Goal: Task Accomplishment & Management: Manage account settings

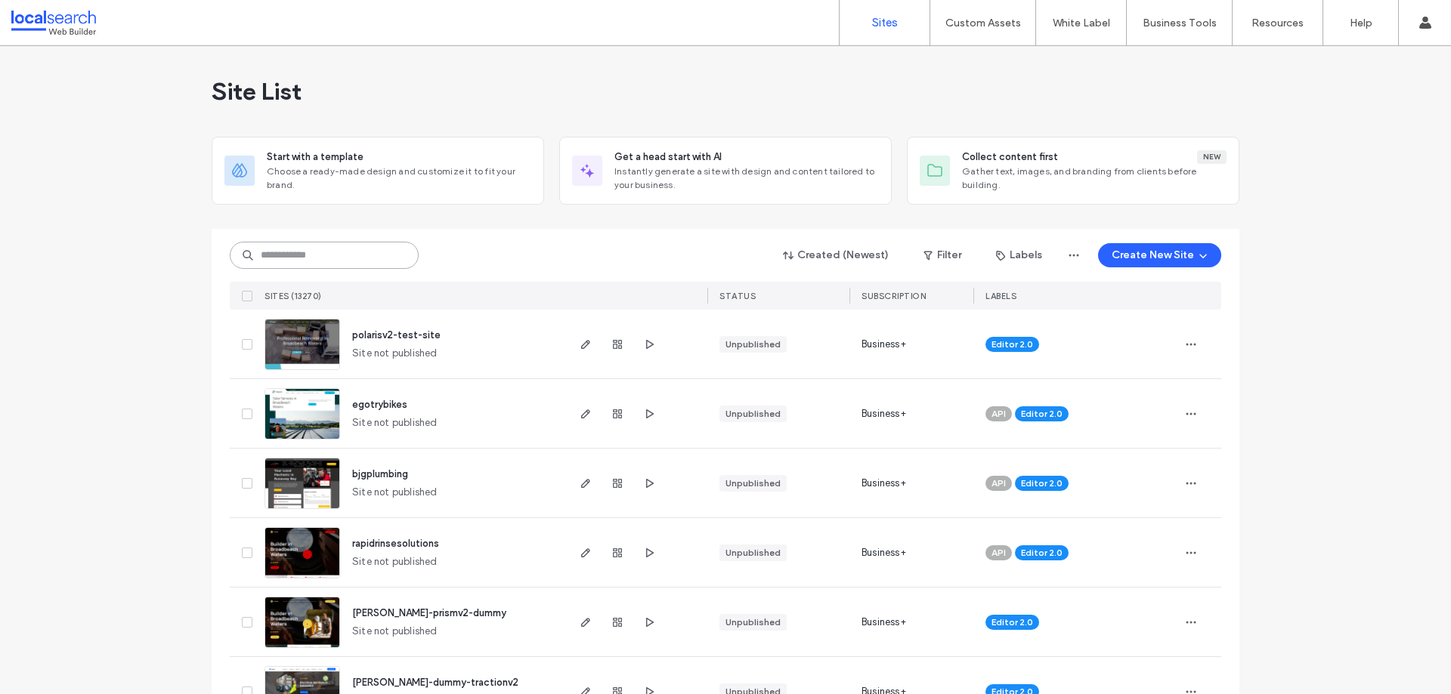
click at [300, 258] on input at bounding box center [324, 255] width 189 height 27
paste input "********"
type input "********"
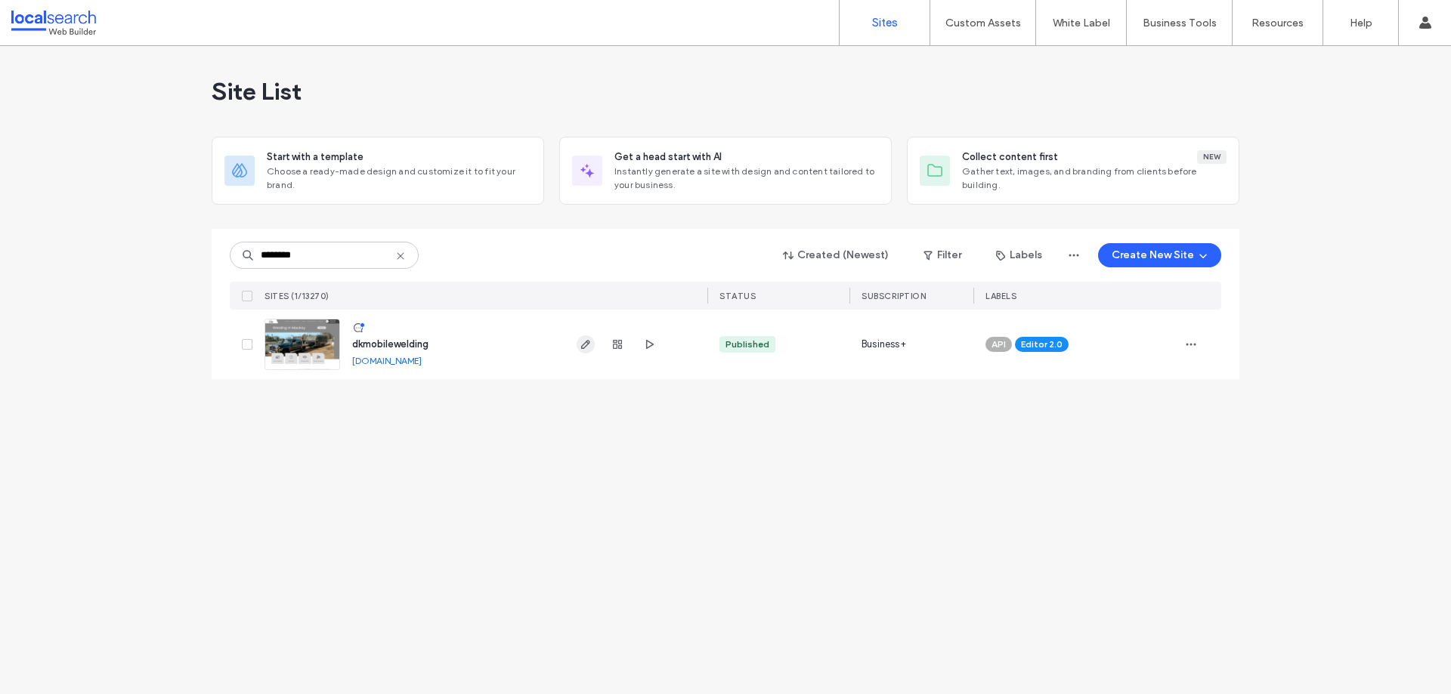
click at [584, 350] on icon "button" at bounding box center [585, 344] width 12 height 12
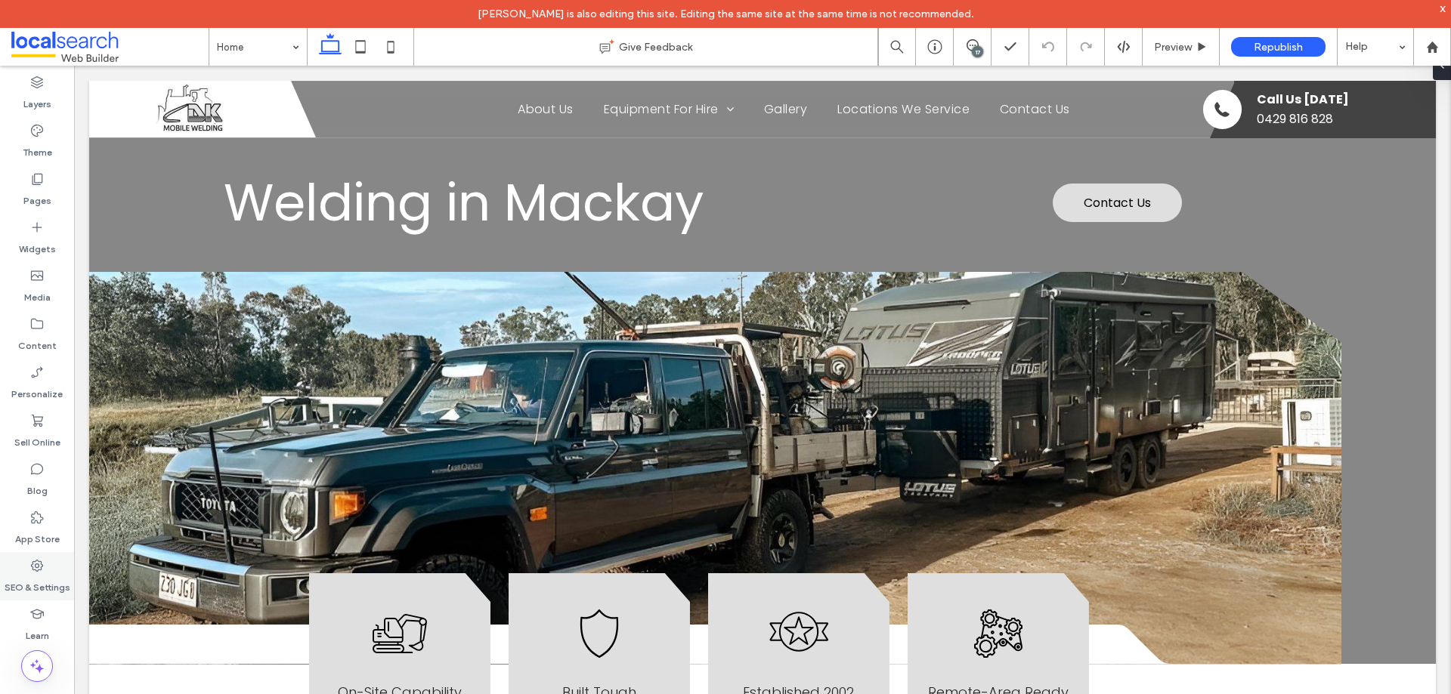
click at [30, 577] on label "SEO & Settings" at bounding box center [38, 583] width 66 height 21
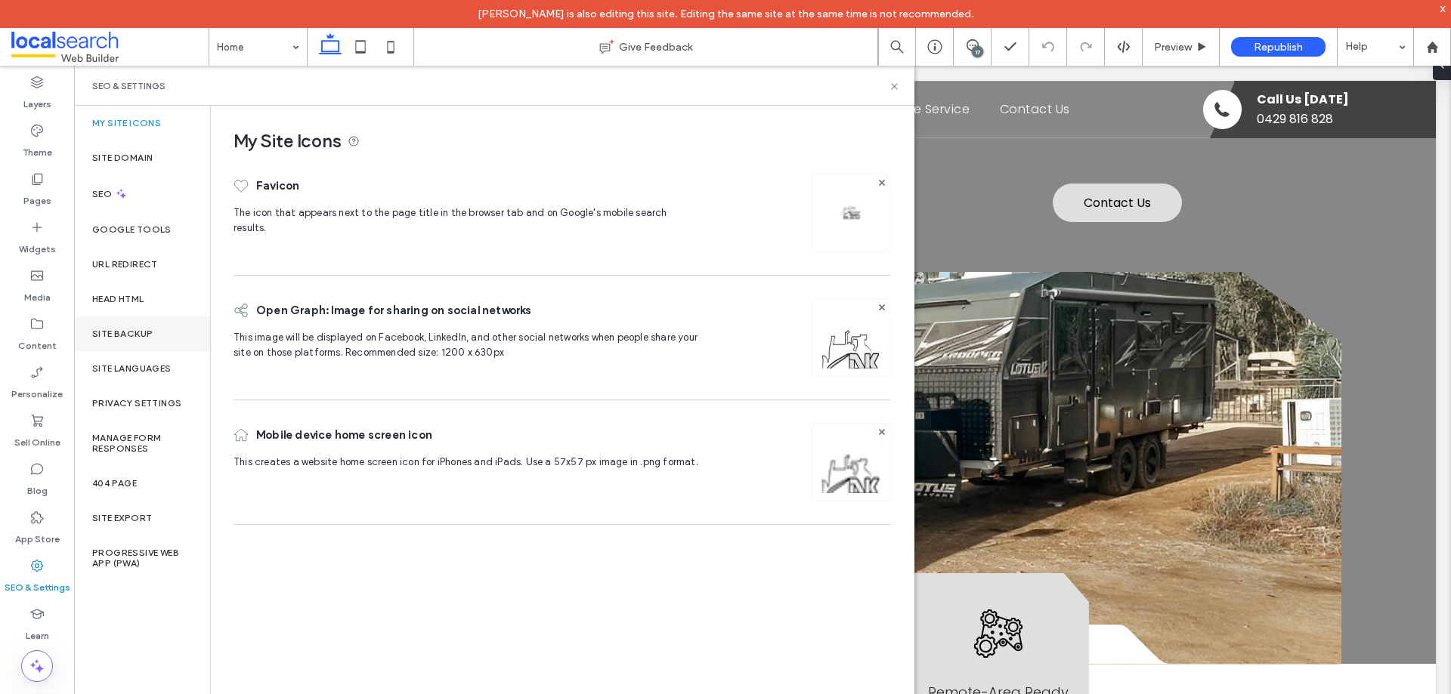
click at [149, 347] on div "Site Backup" at bounding box center [142, 334] width 136 height 35
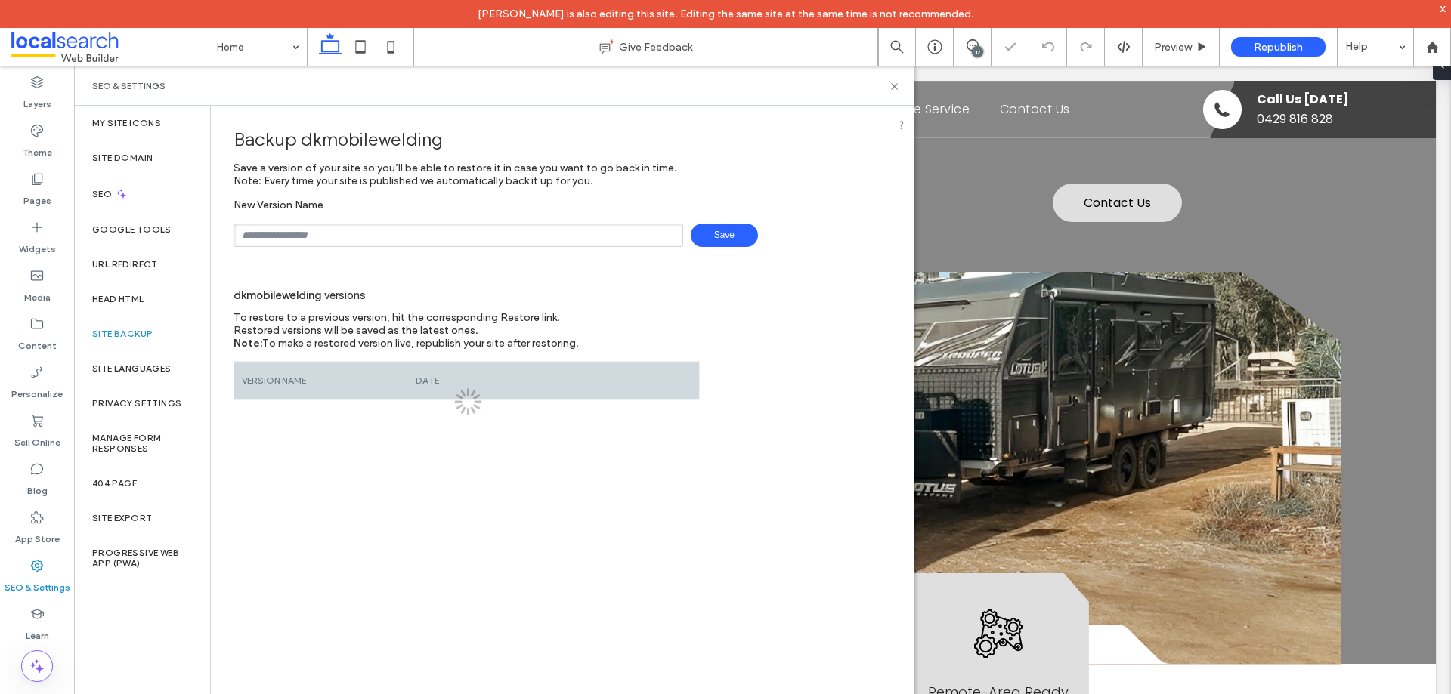
click at [390, 236] on input "text" at bounding box center [458, 235] width 450 height 23
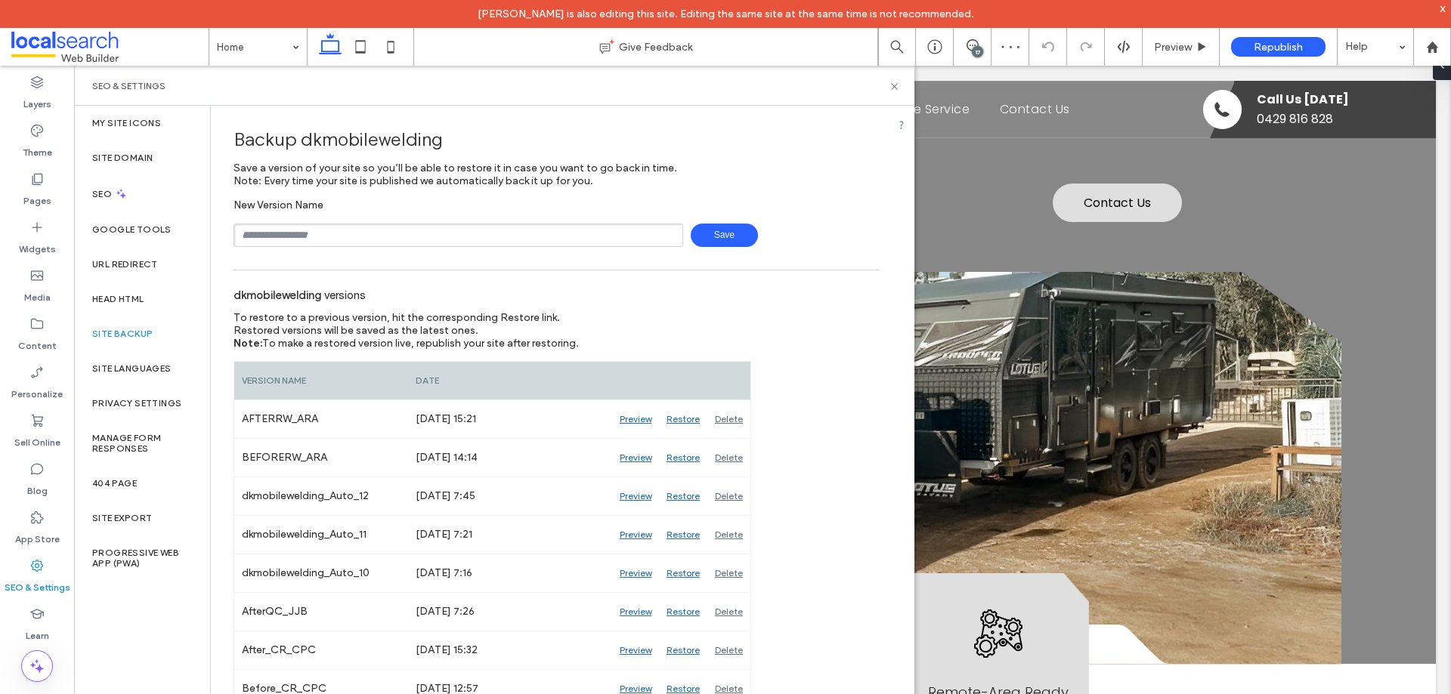
type input "**********"
click at [715, 230] on span "Save" at bounding box center [724, 235] width 67 height 23
click at [977, 42] on use at bounding box center [972, 45] width 12 height 12
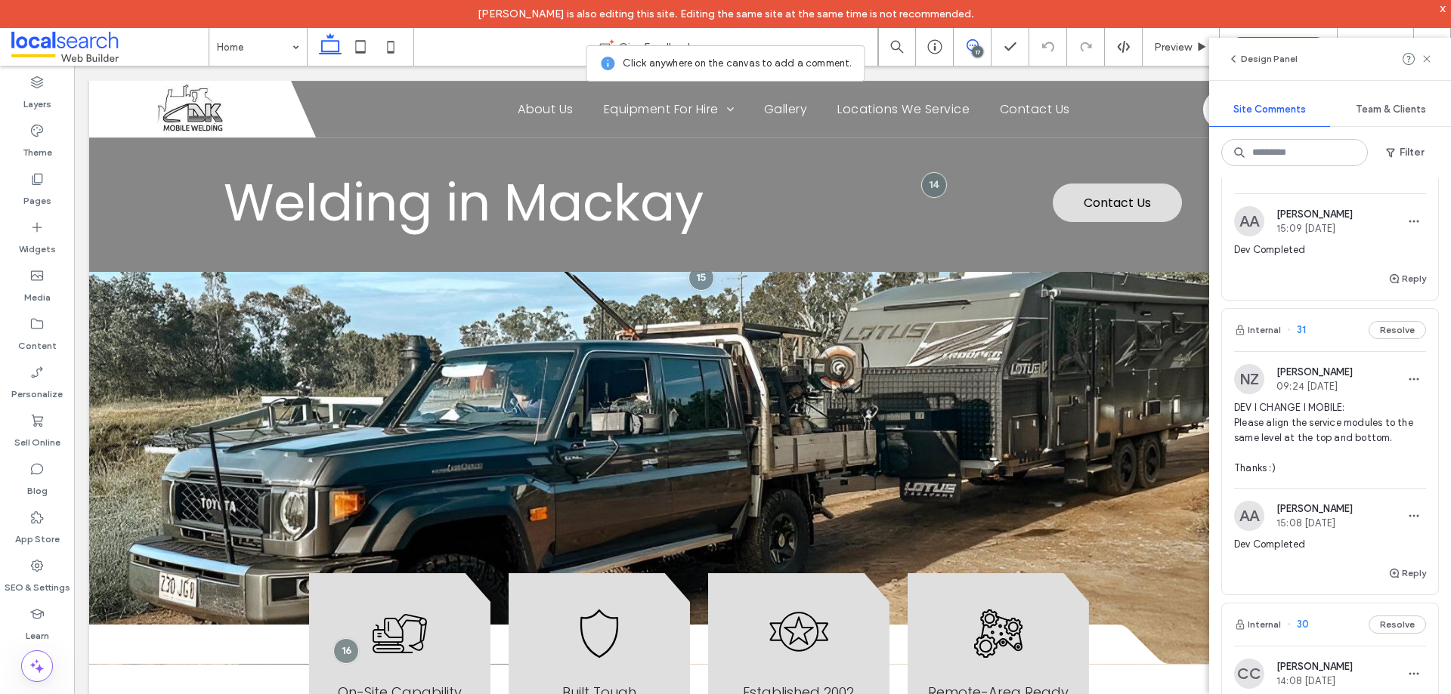
scroll to position [302, 0]
click at [1342, 421] on span "DEV I CHANGE I MOBILE: Please align the service modules to the same level at th…" at bounding box center [1330, 438] width 192 height 76
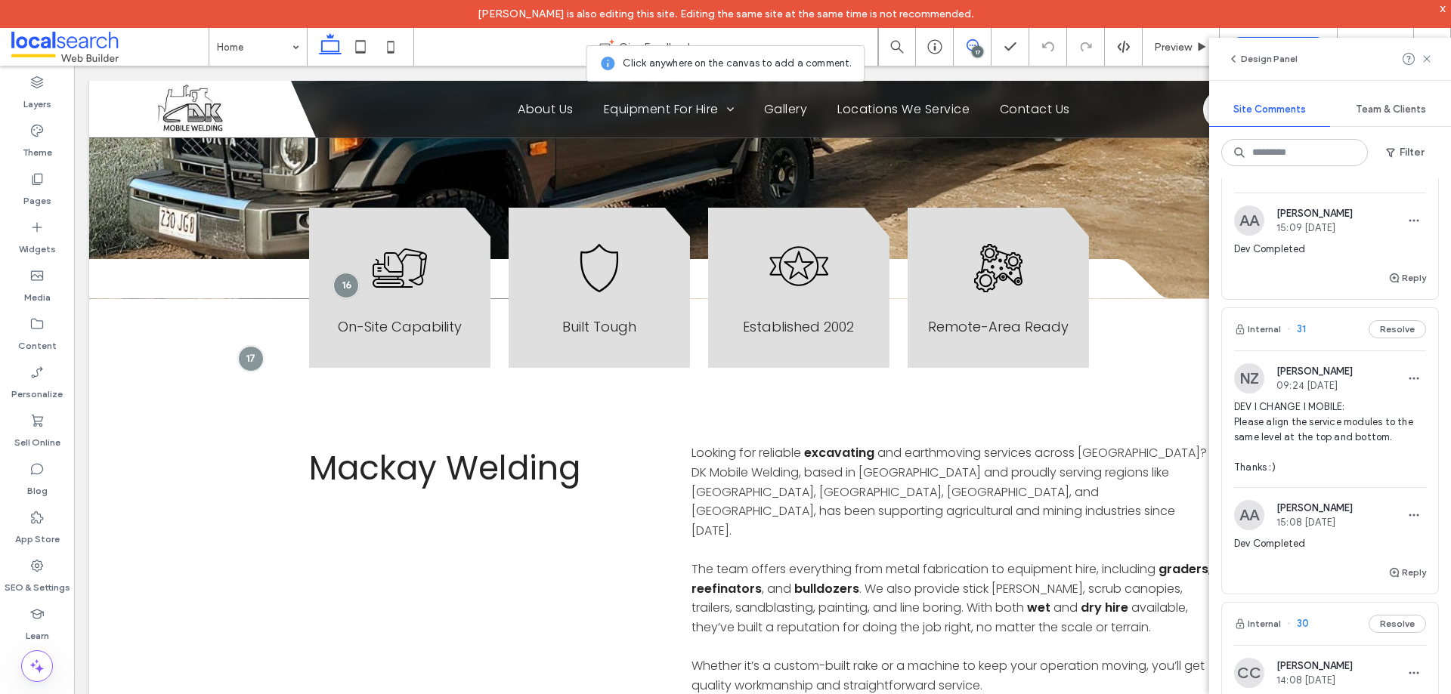
scroll to position [1641, 0]
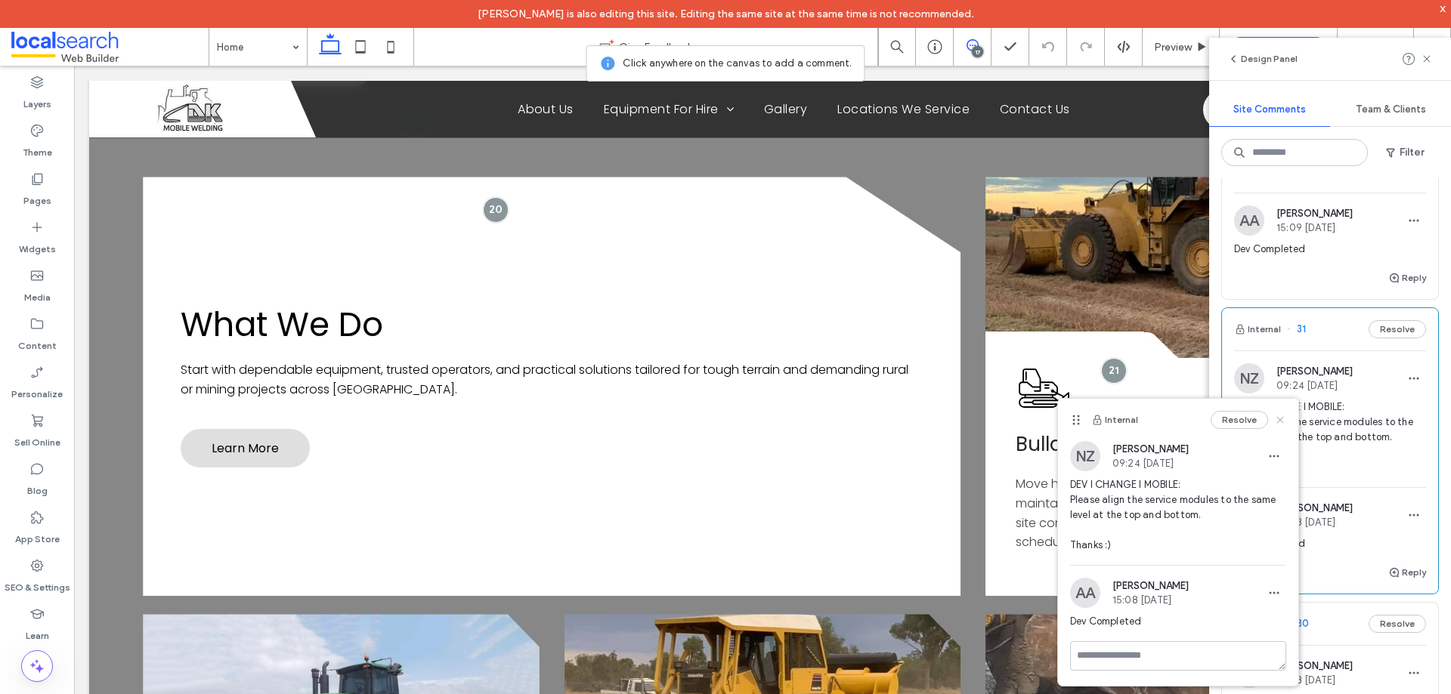
click at [1280, 421] on use at bounding box center [1279, 419] width 7 height 7
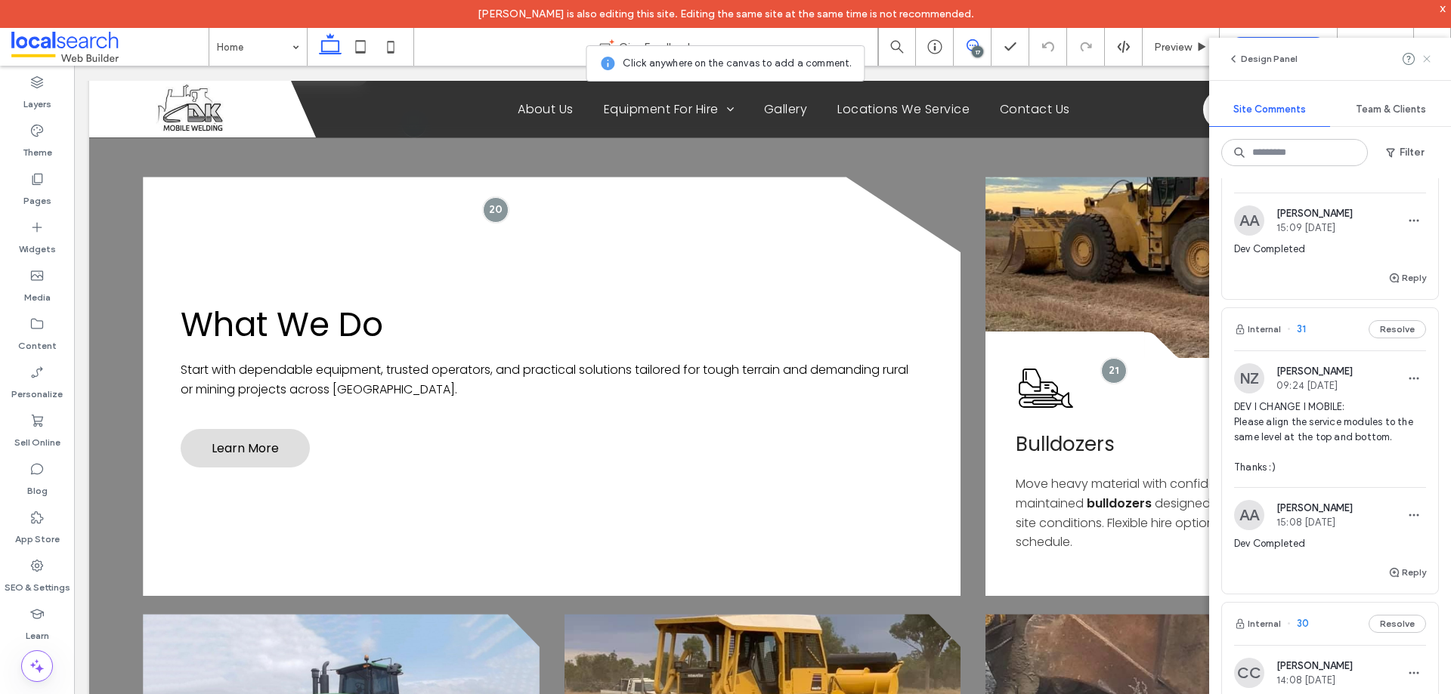
click at [1423, 59] on icon at bounding box center [1426, 59] width 12 height 12
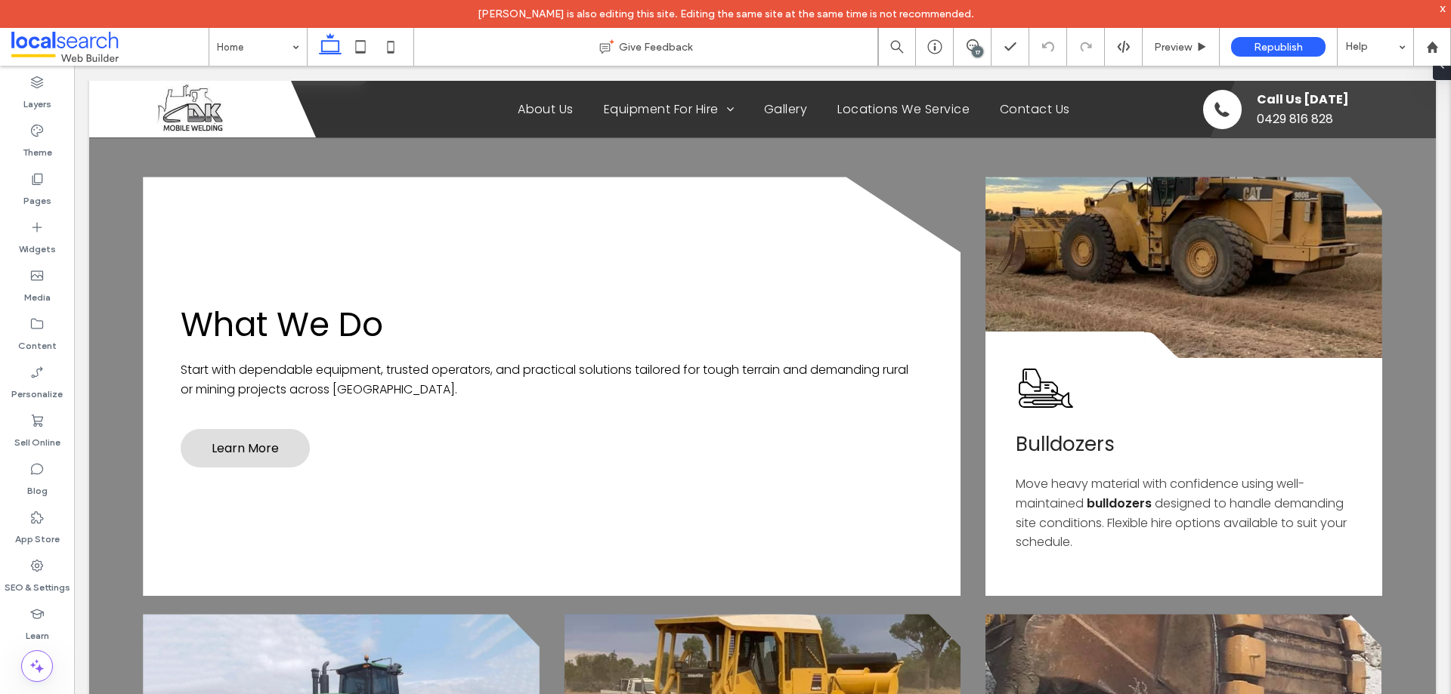
scroll to position [0, 0]
click at [972, 47] on icon at bounding box center [972, 45] width 12 height 12
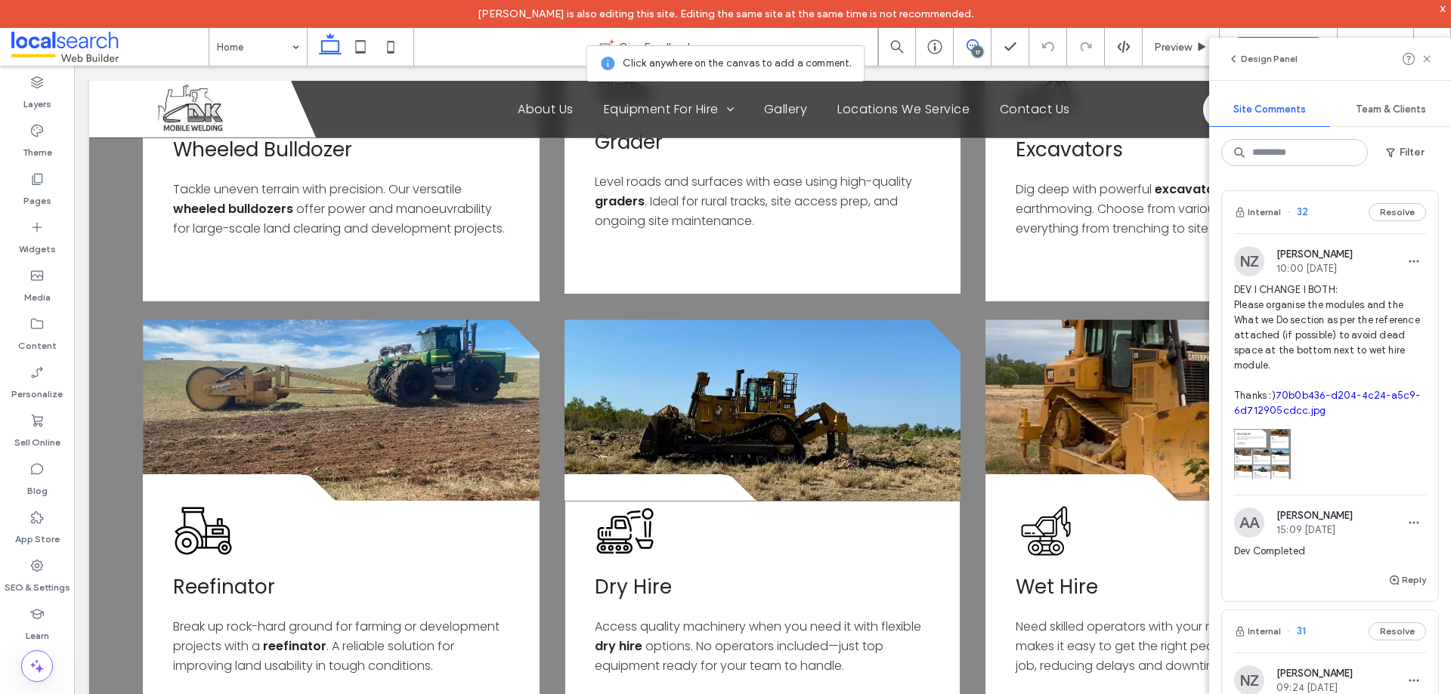
scroll to position [2547, 0]
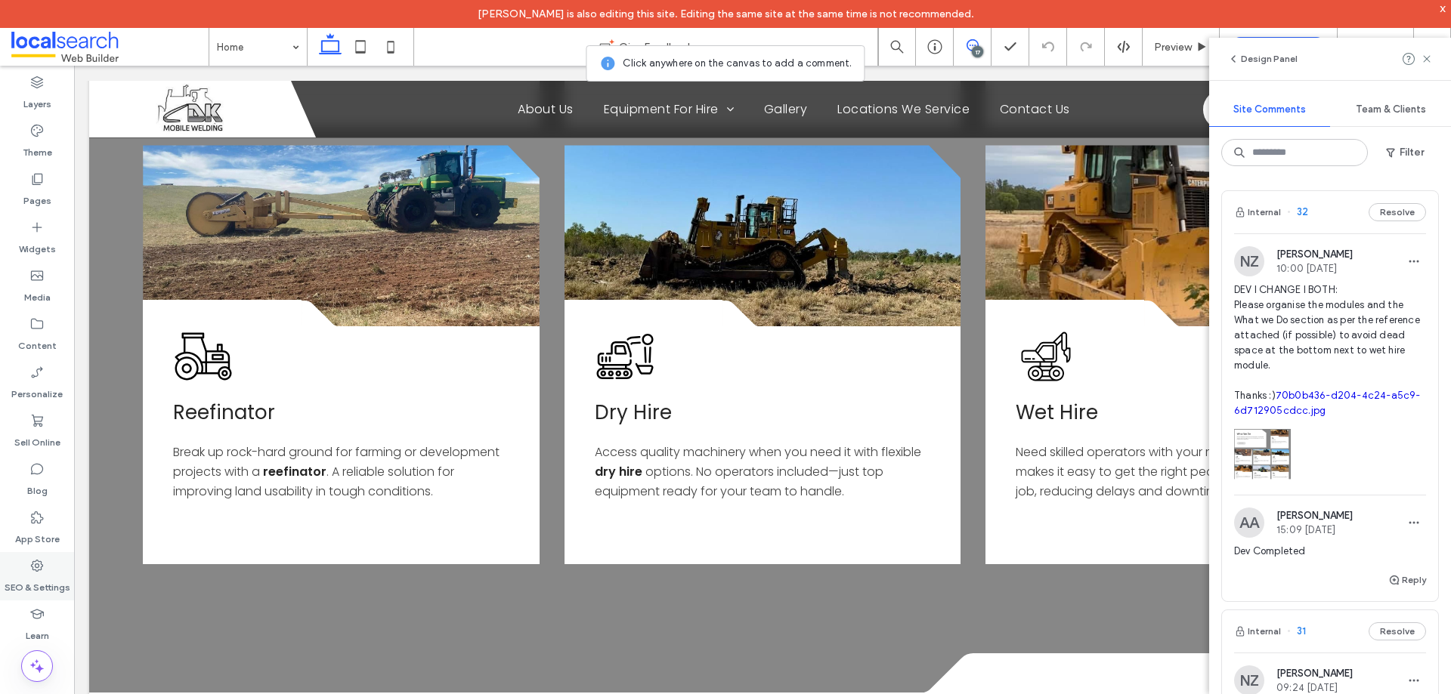
click at [50, 578] on label "SEO & Settings" at bounding box center [38, 583] width 66 height 21
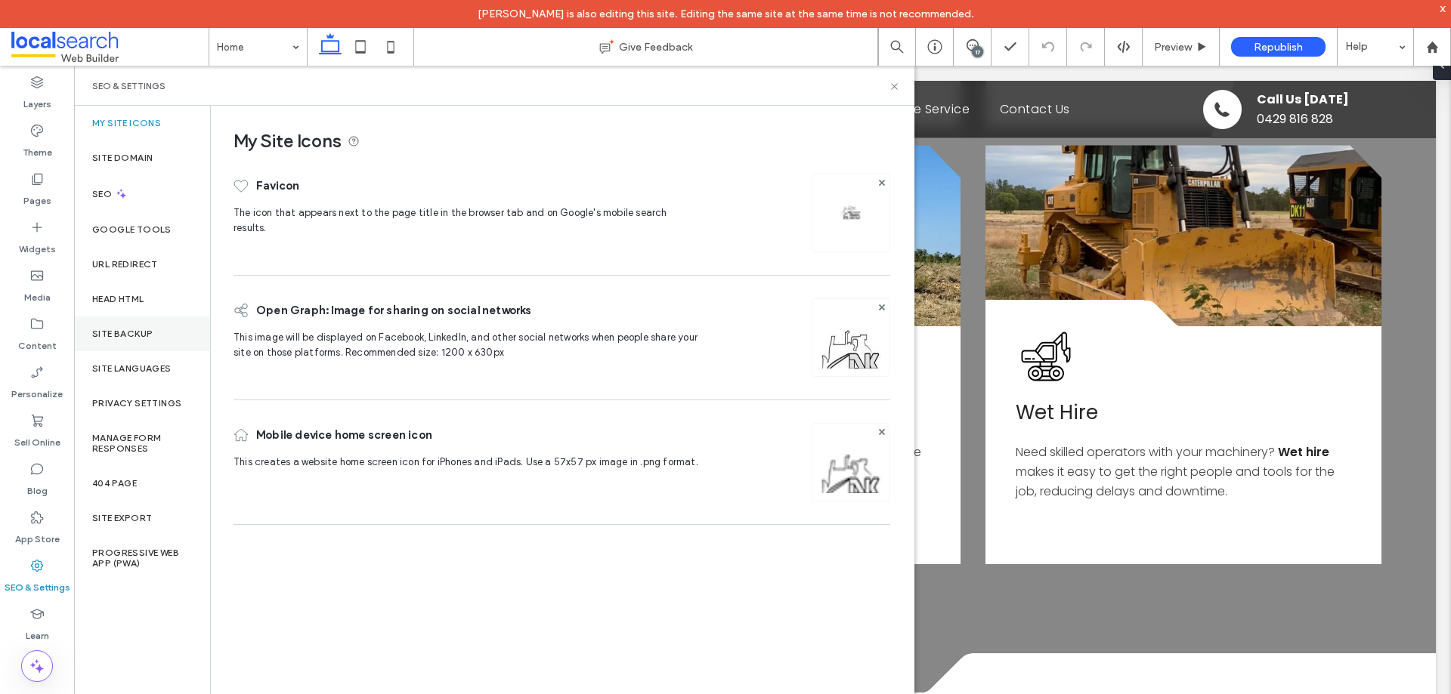
click at [155, 329] on div "Site Backup" at bounding box center [142, 334] width 136 height 35
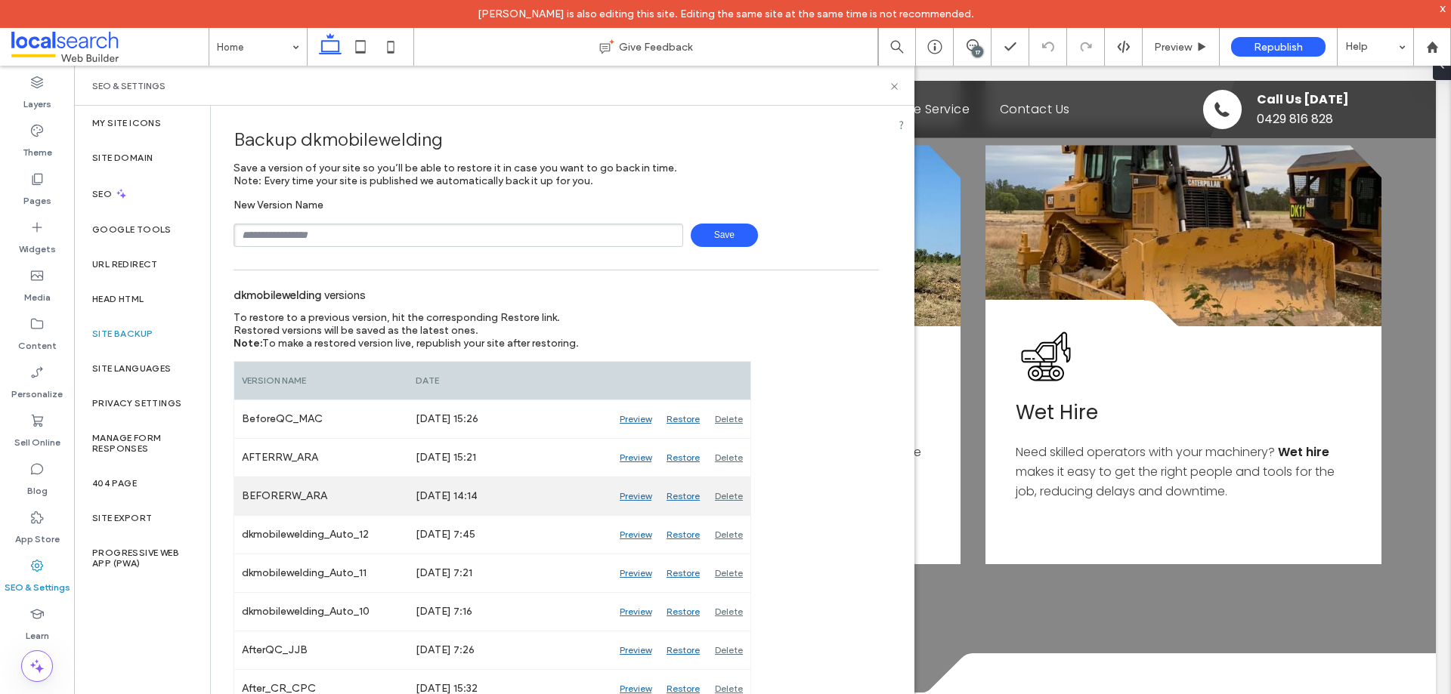
click at [634, 496] on div "Preview" at bounding box center [635, 496] width 47 height 38
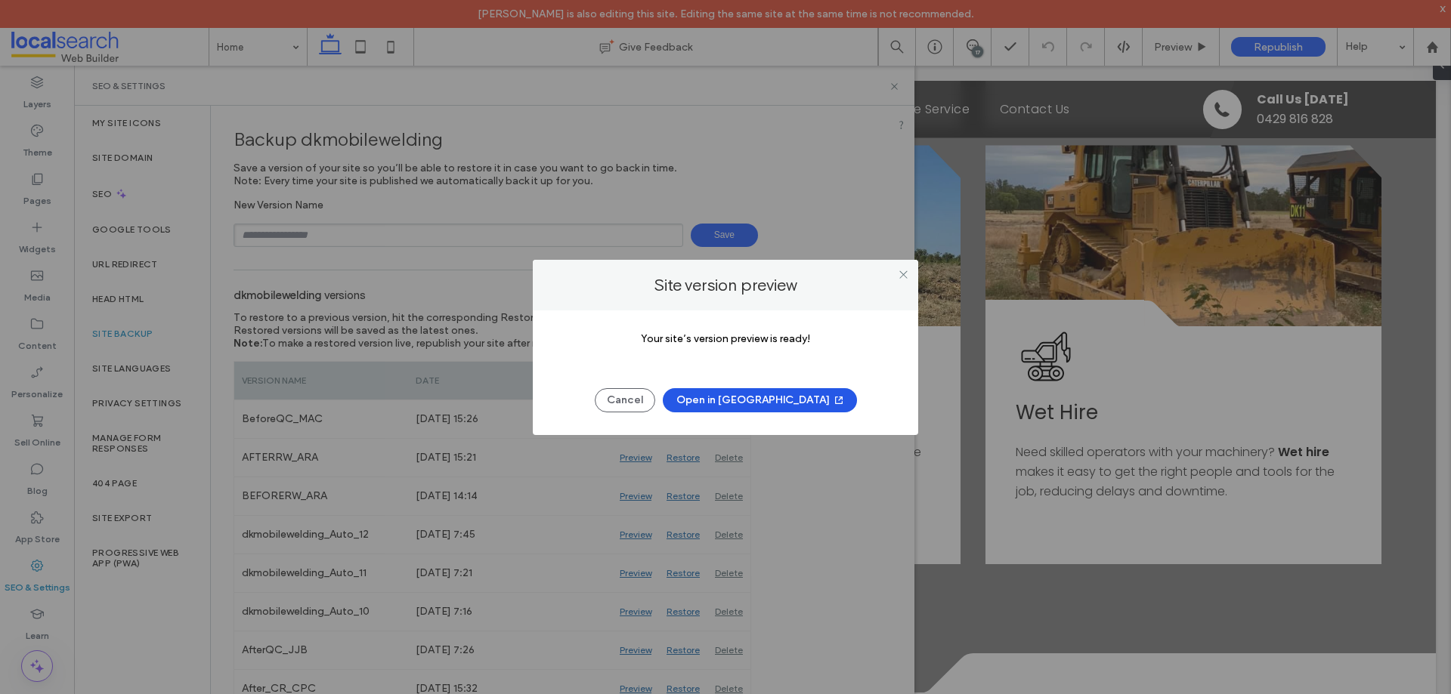
click at [762, 403] on button "Open in New Tab" at bounding box center [760, 400] width 194 height 24
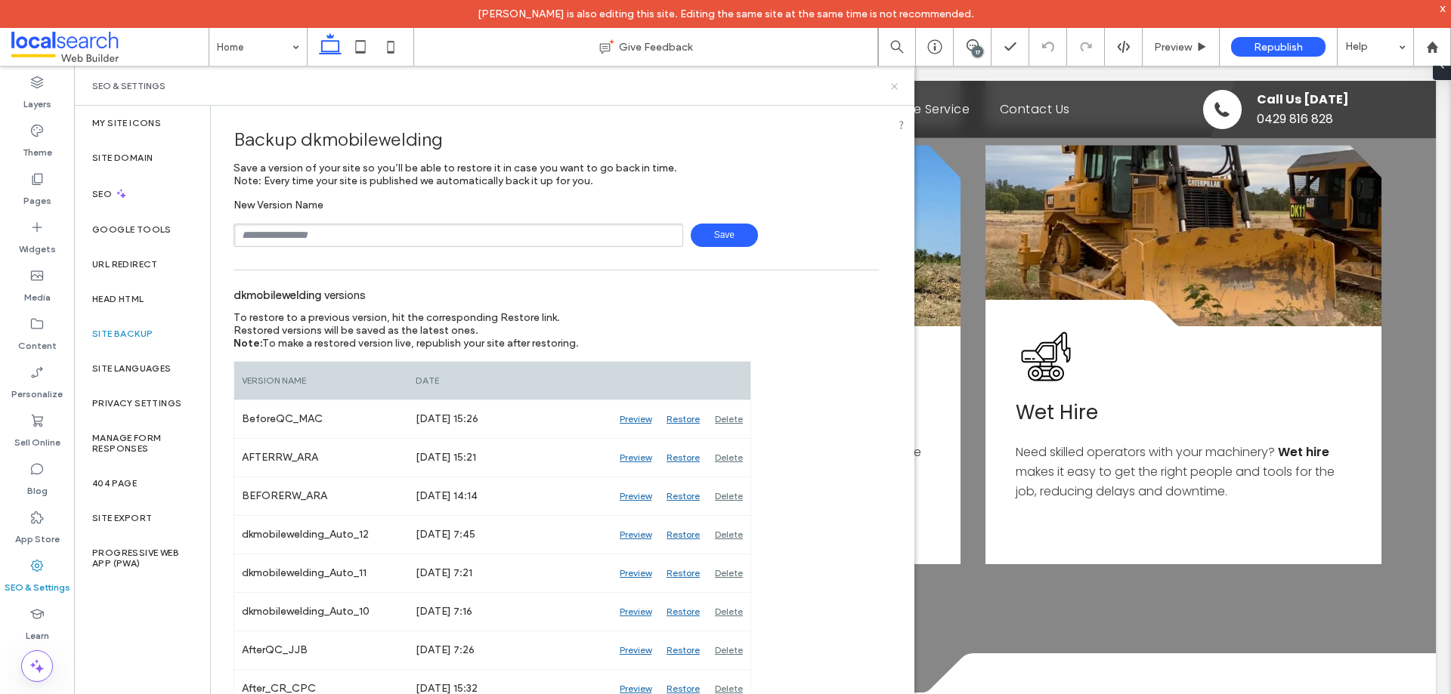
click at [894, 86] on use at bounding box center [894, 86] width 6 height 6
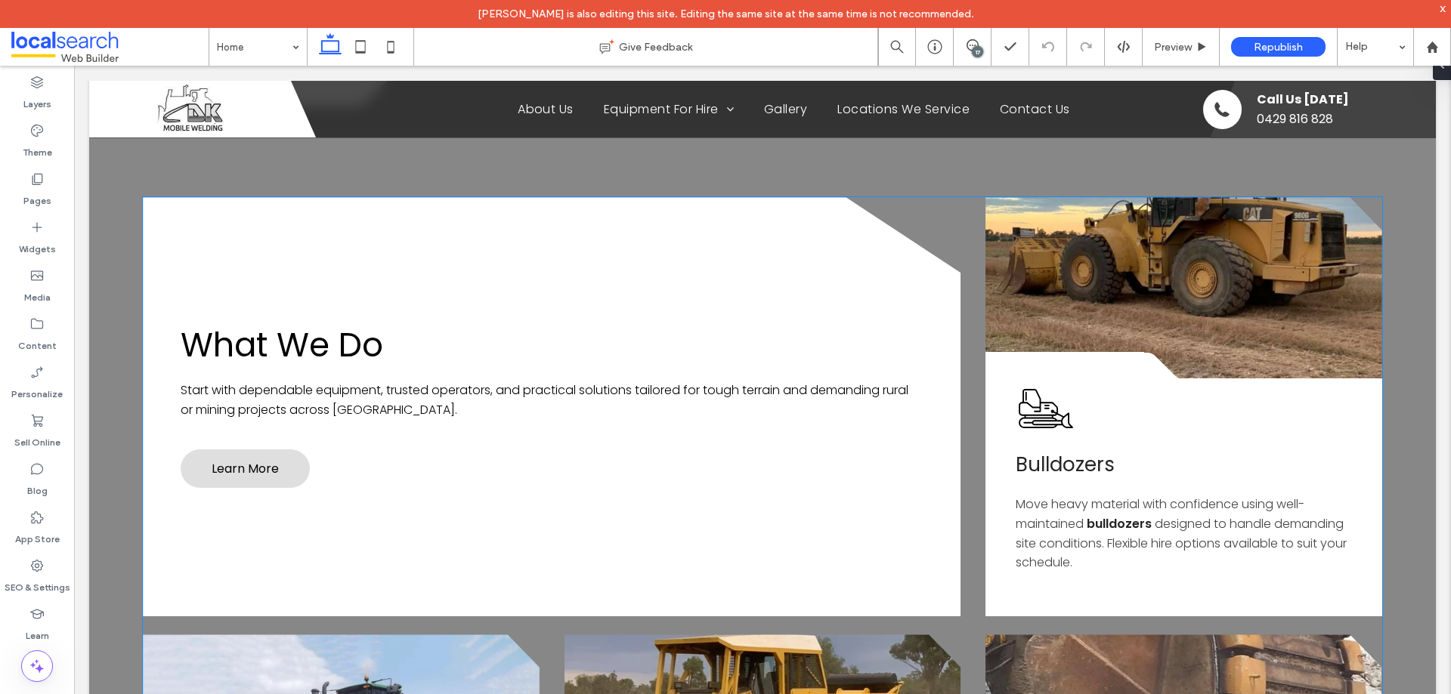
scroll to position [1490, 0]
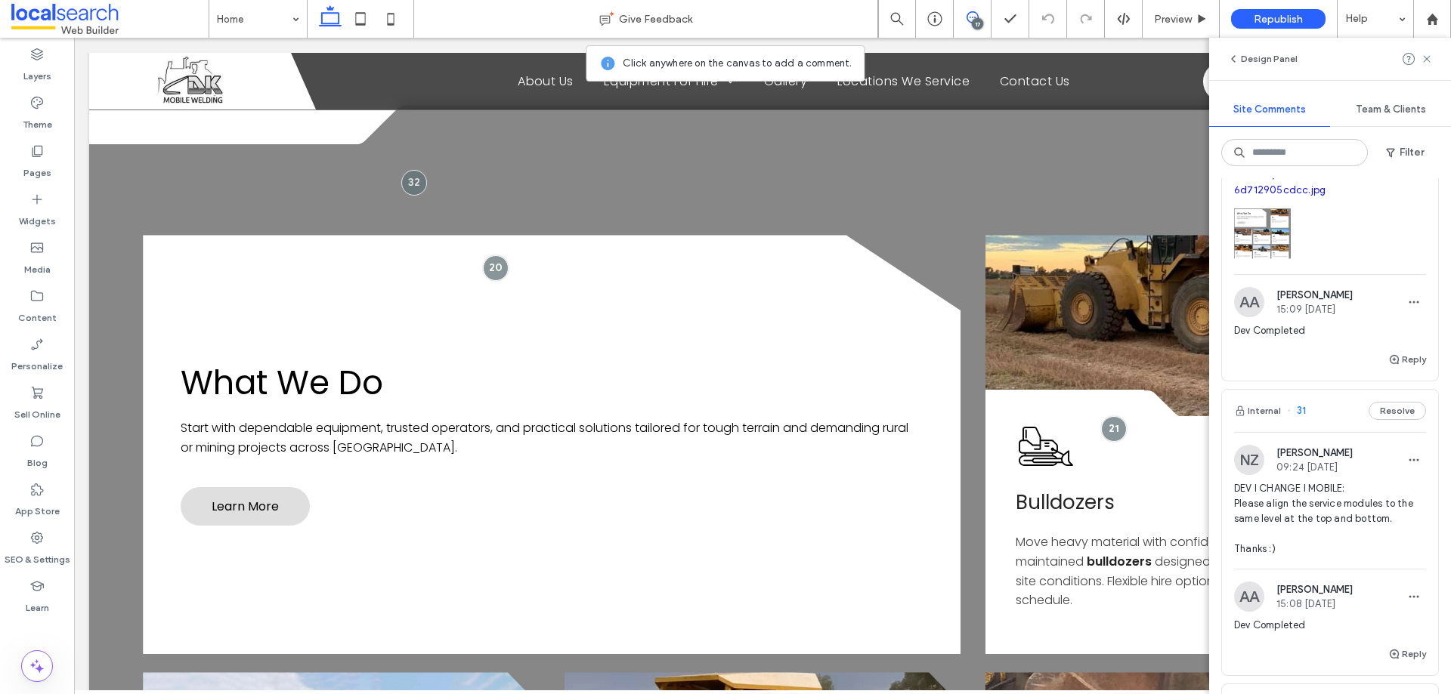
scroll to position [227, 0]
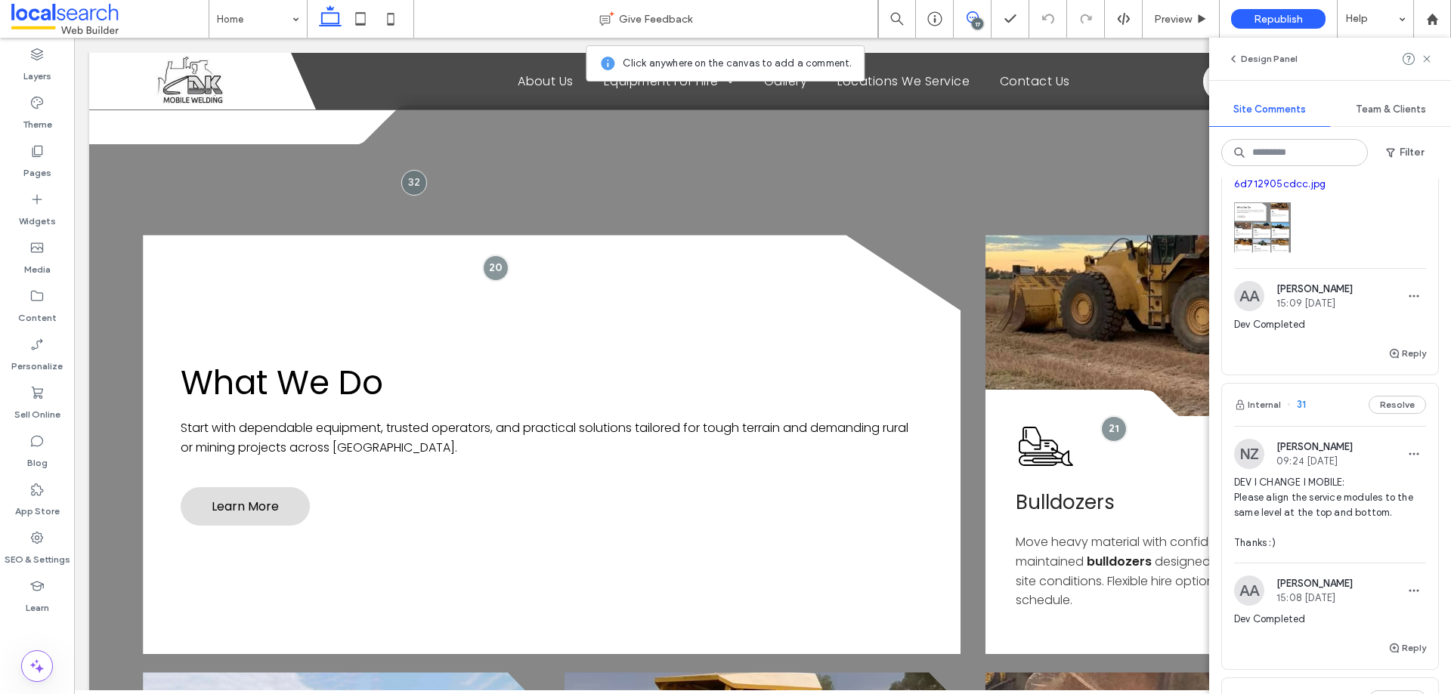
click at [1327, 495] on span "DEV I CHANGE I MOBILE: Please align the service modules to the same level at th…" at bounding box center [1330, 513] width 192 height 76
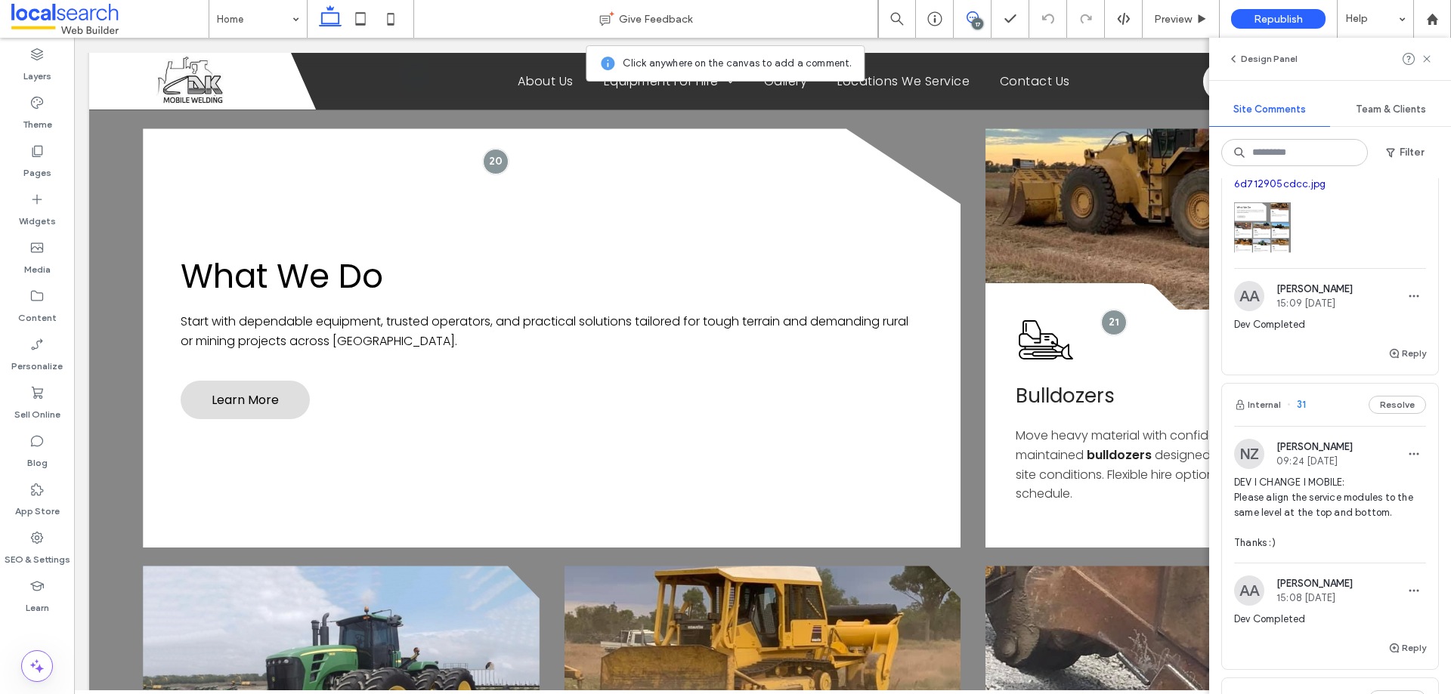
scroll to position [1669, 0]
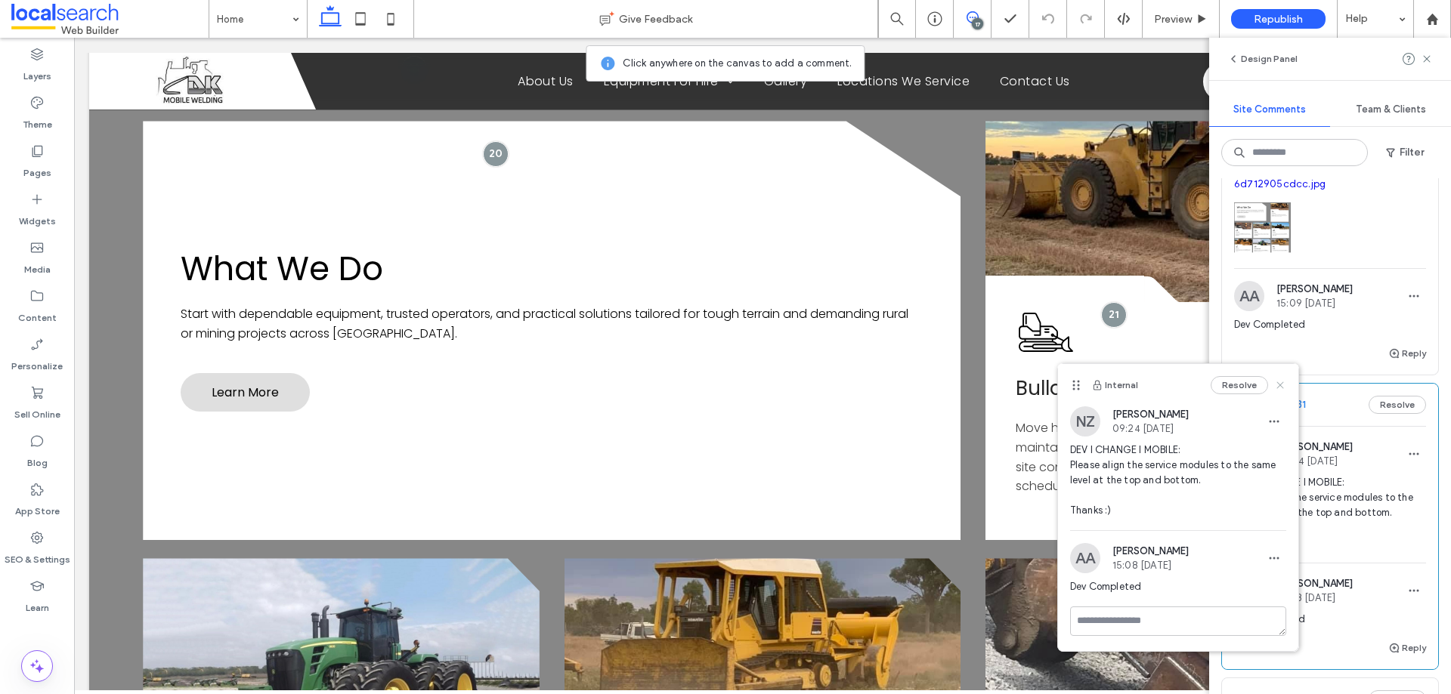
click at [1276, 385] on icon at bounding box center [1280, 385] width 12 height 12
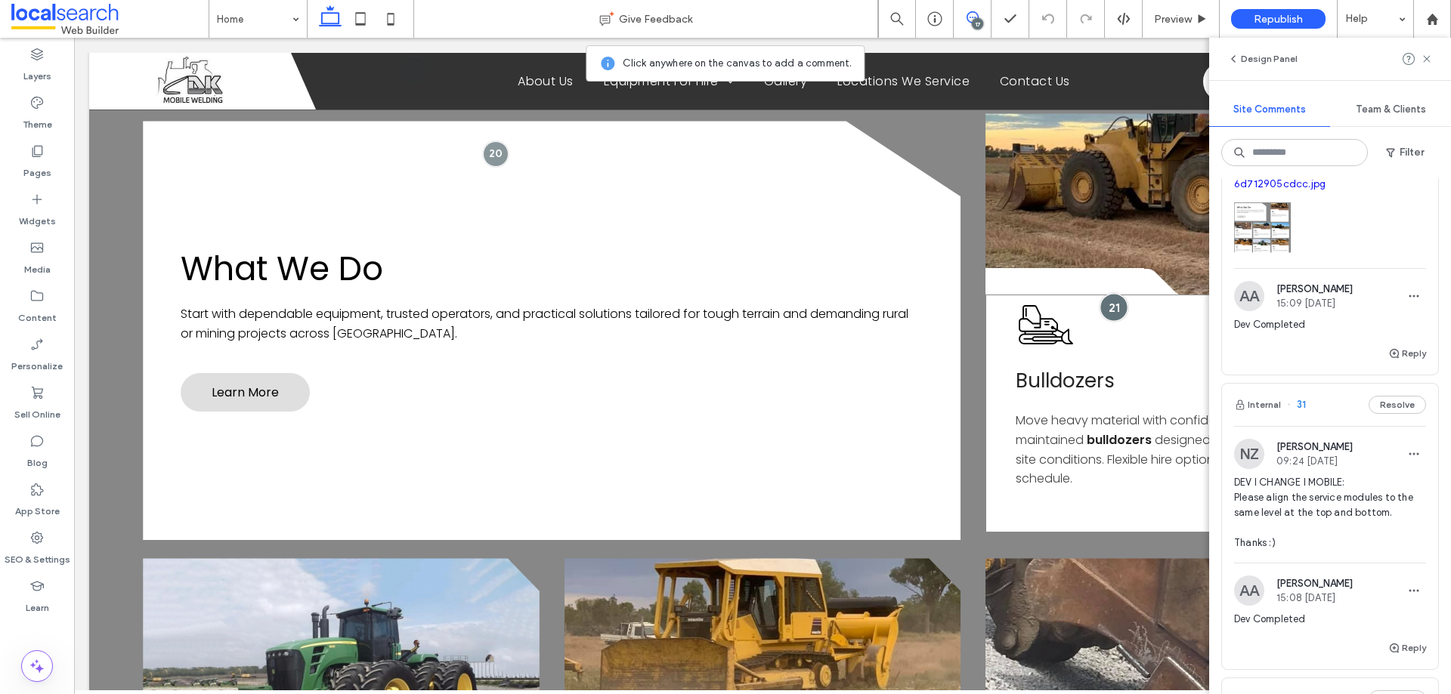
click at [1105, 293] on div at bounding box center [1113, 307] width 28 height 28
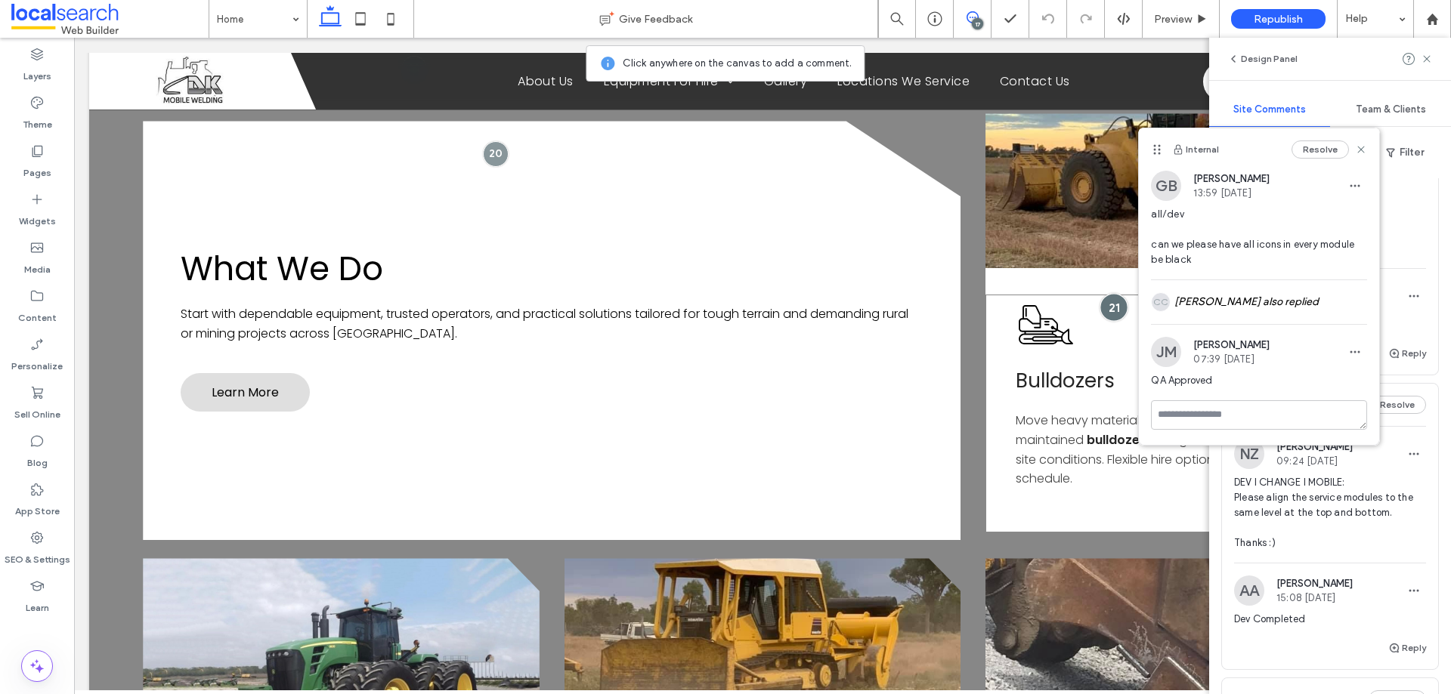
click at [1105, 293] on div at bounding box center [1113, 307] width 28 height 28
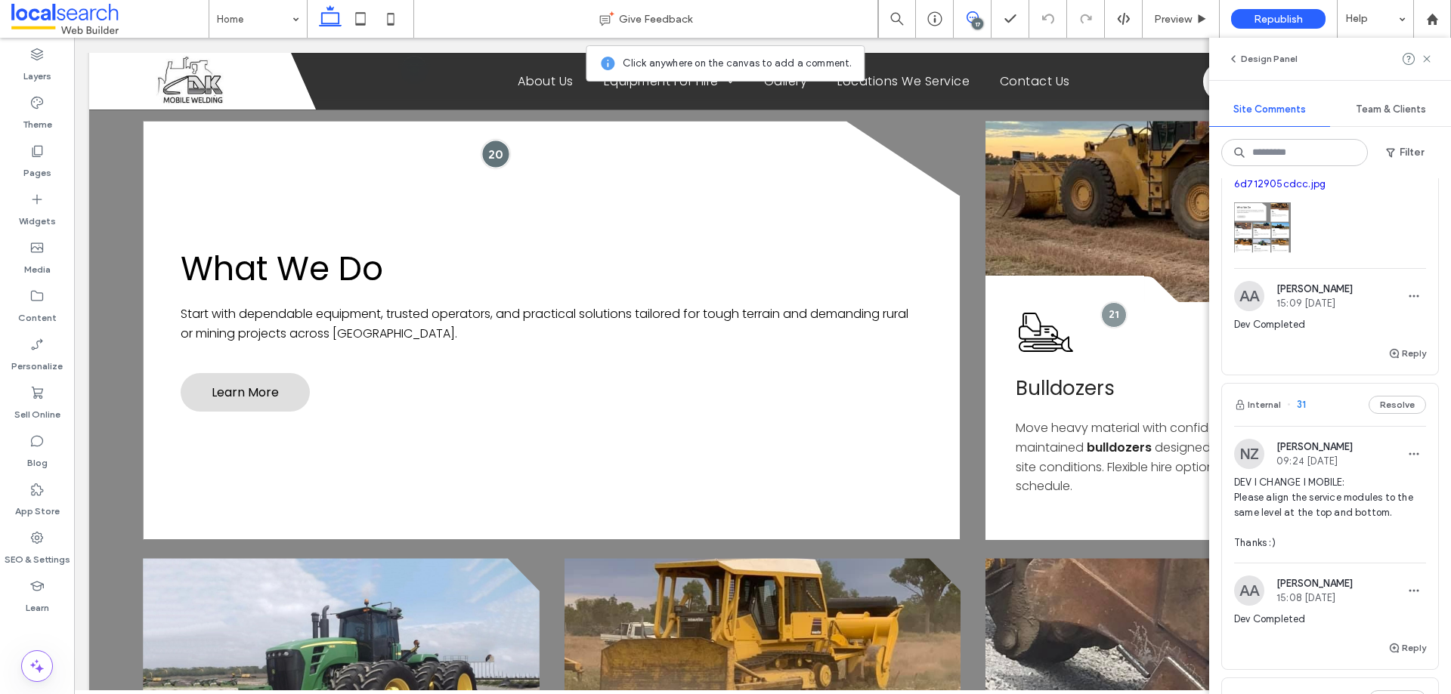
click at [487, 140] on div at bounding box center [495, 154] width 28 height 28
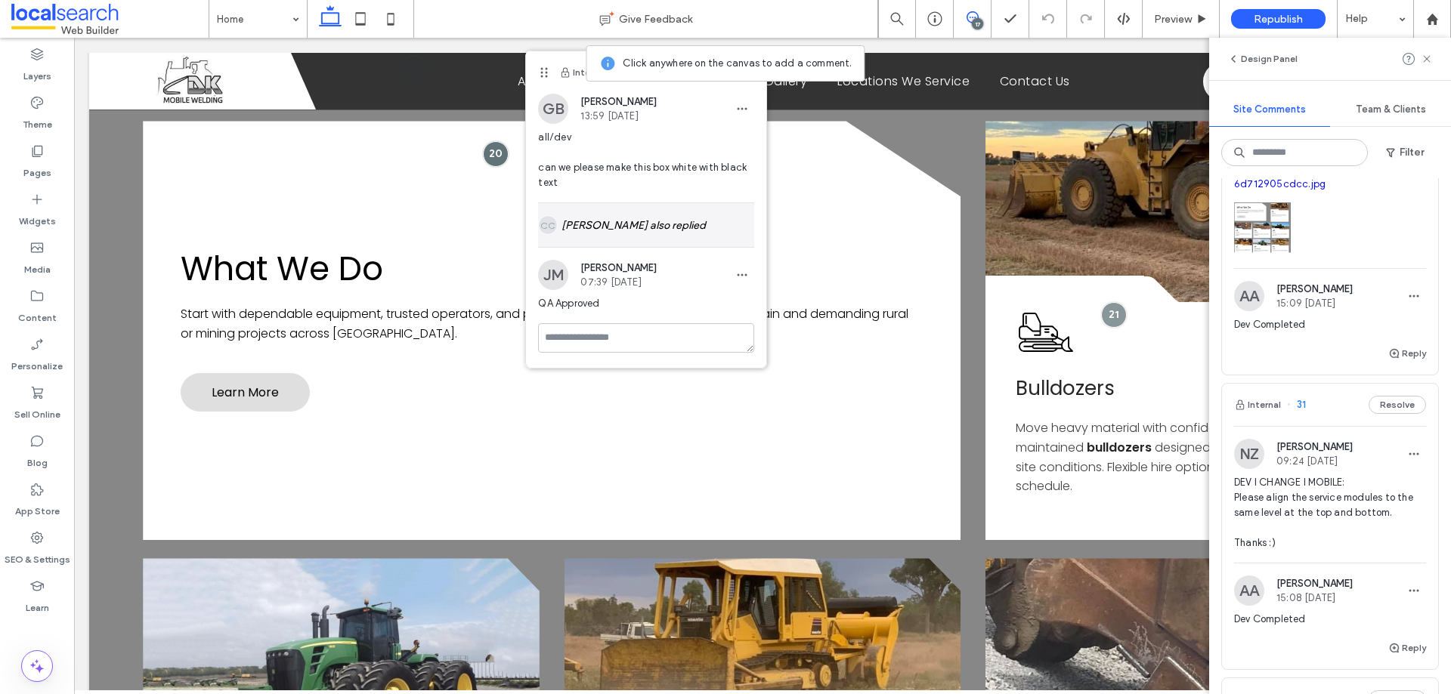
click at [613, 233] on div "CC Carl Cayetano also replied" at bounding box center [646, 225] width 216 height 44
click at [492, 140] on div at bounding box center [495, 154] width 28 height 28
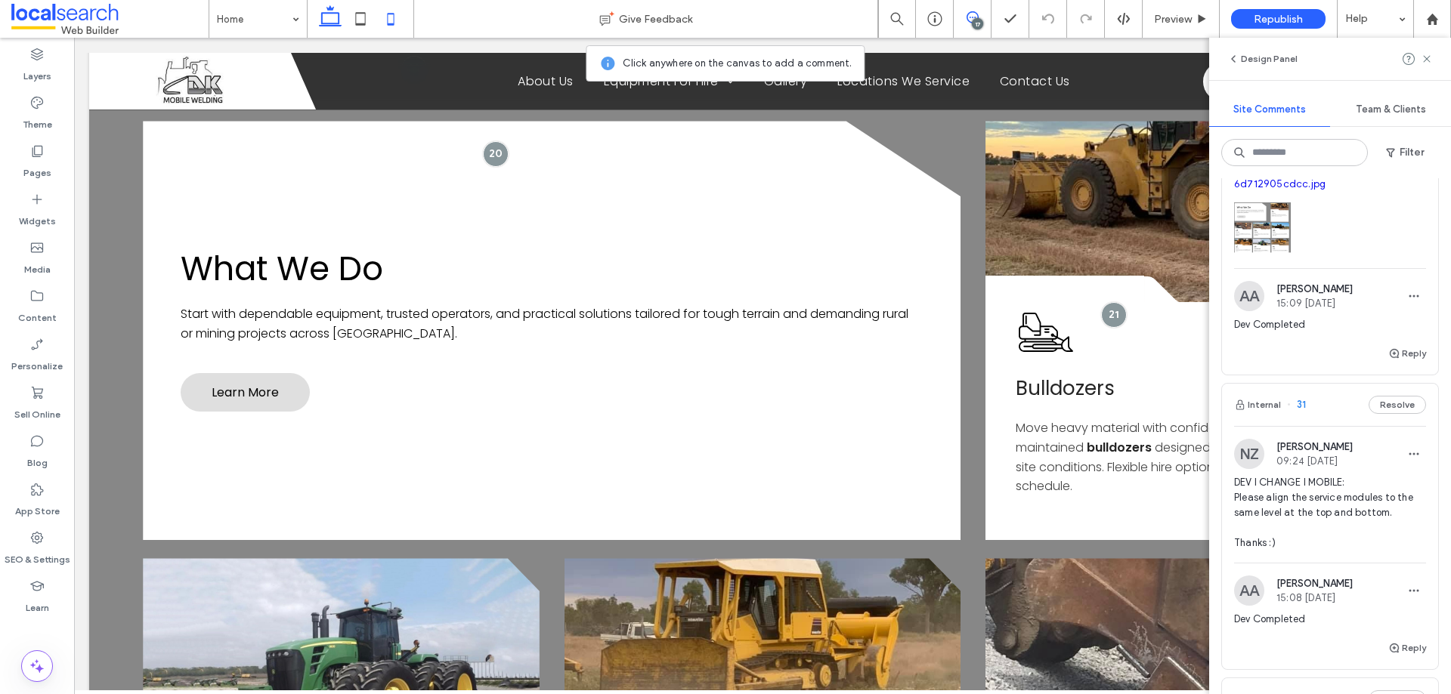
click at [383, 17] on icon at bounding box center [390, 19] width 30 height 30
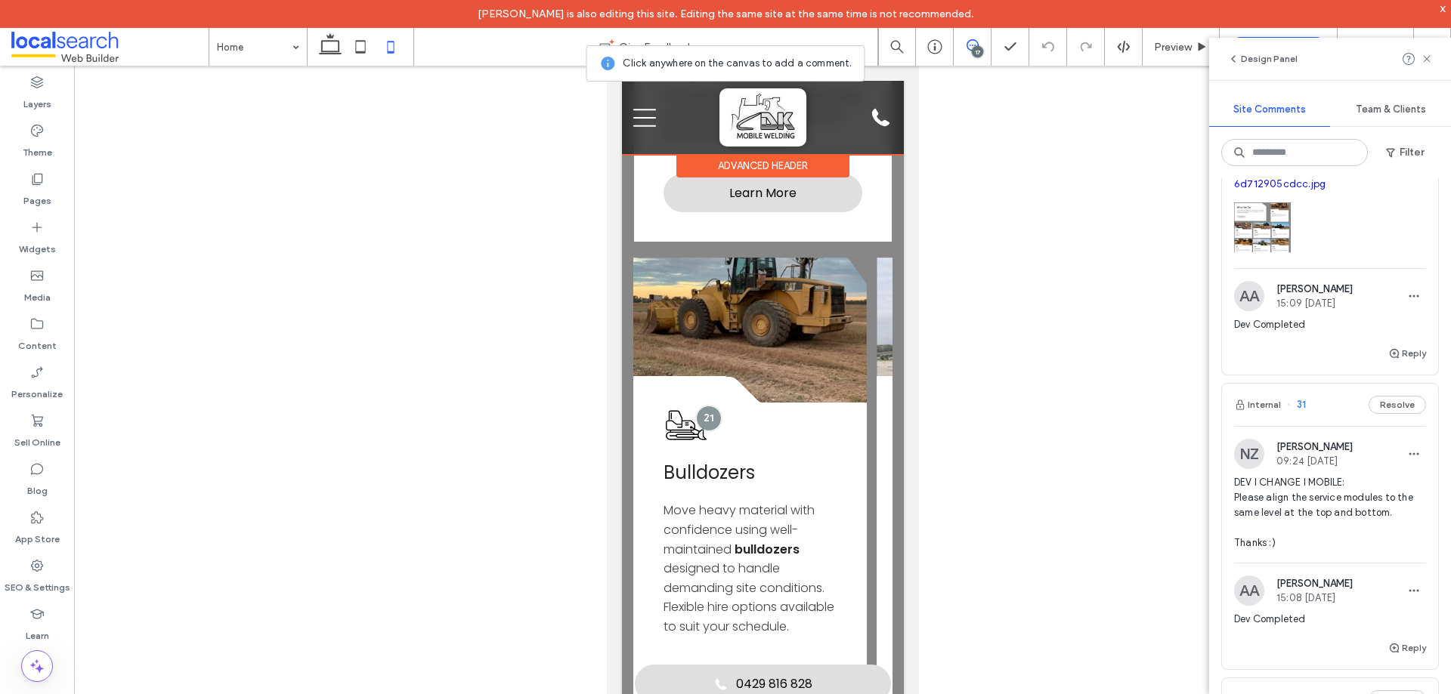
scroll to position [1952, 0]
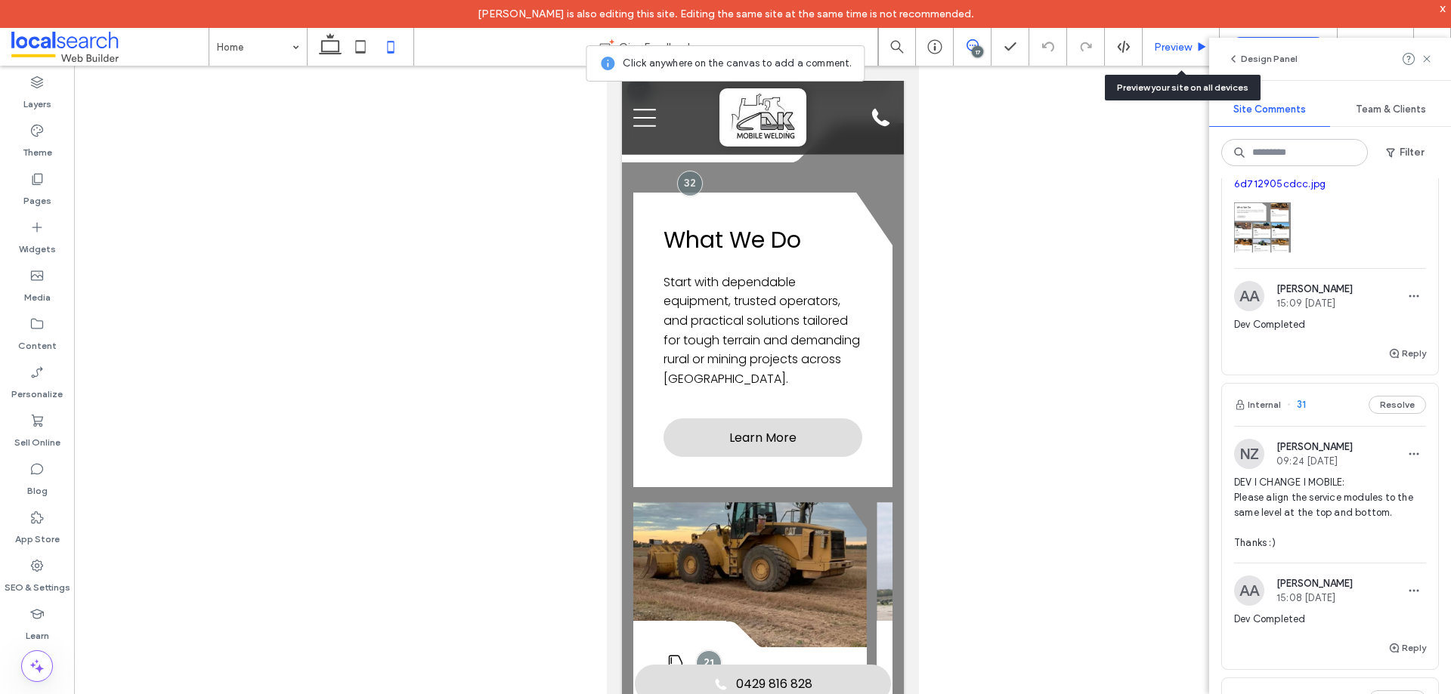
click at [1191, 57] on div "Preview" at bounding box center [1180, 47] width 77 height 38
click at [1184, 46] on span "Preview" at bounding box center [1173, 47] width 38 height 13
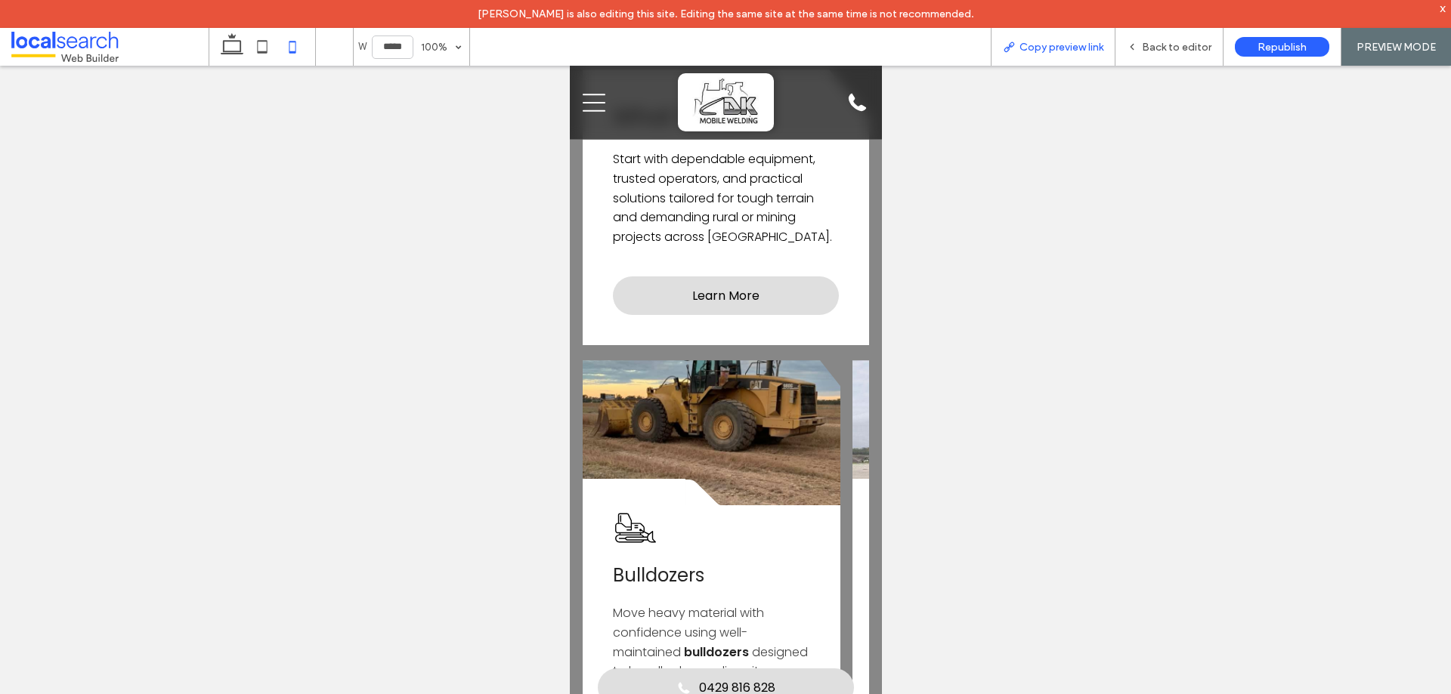
click at [1064, 45] on span "Copy preview link" at bounding box center [1061, 47] width 84 height 13
click at [1163, 41] on span "Back to editor" at bounding box center [1177, 47] width 70 height 13
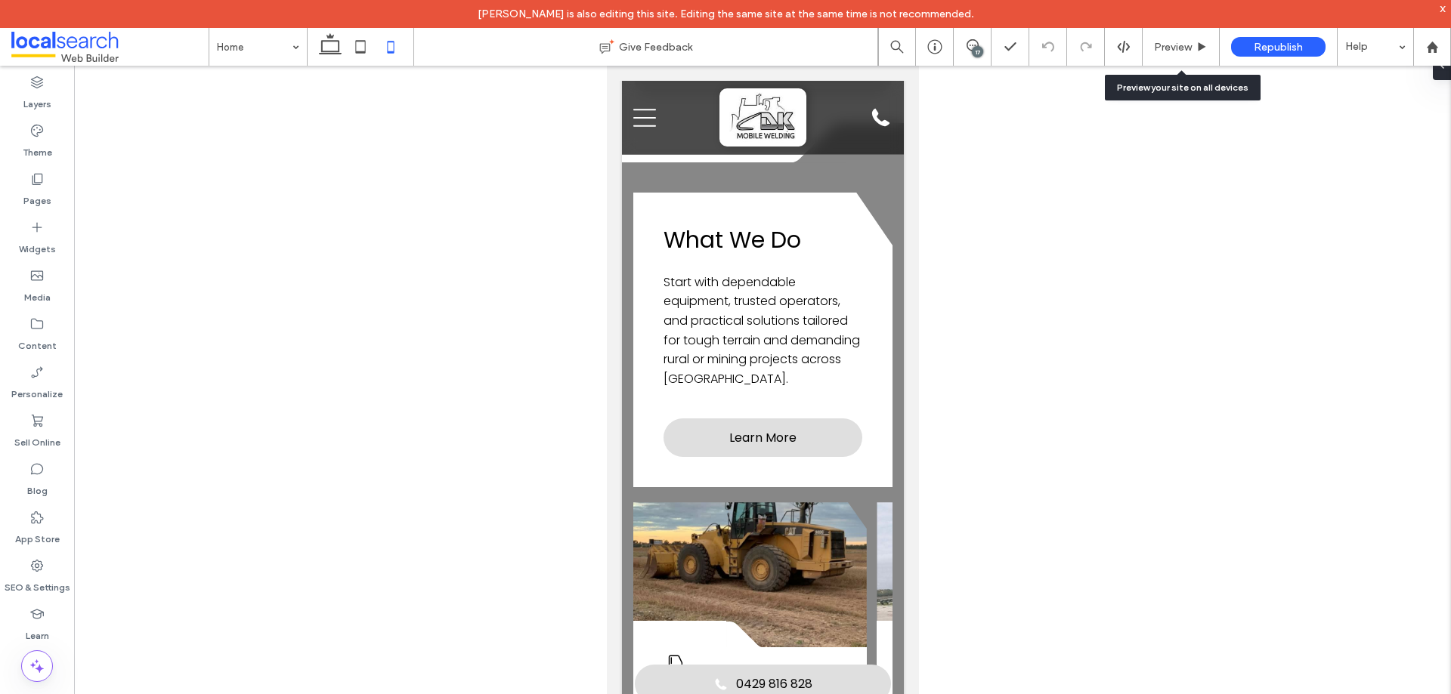
click at [978, 51] on div "17" at bounding box center [977, 51] width 11 height 11
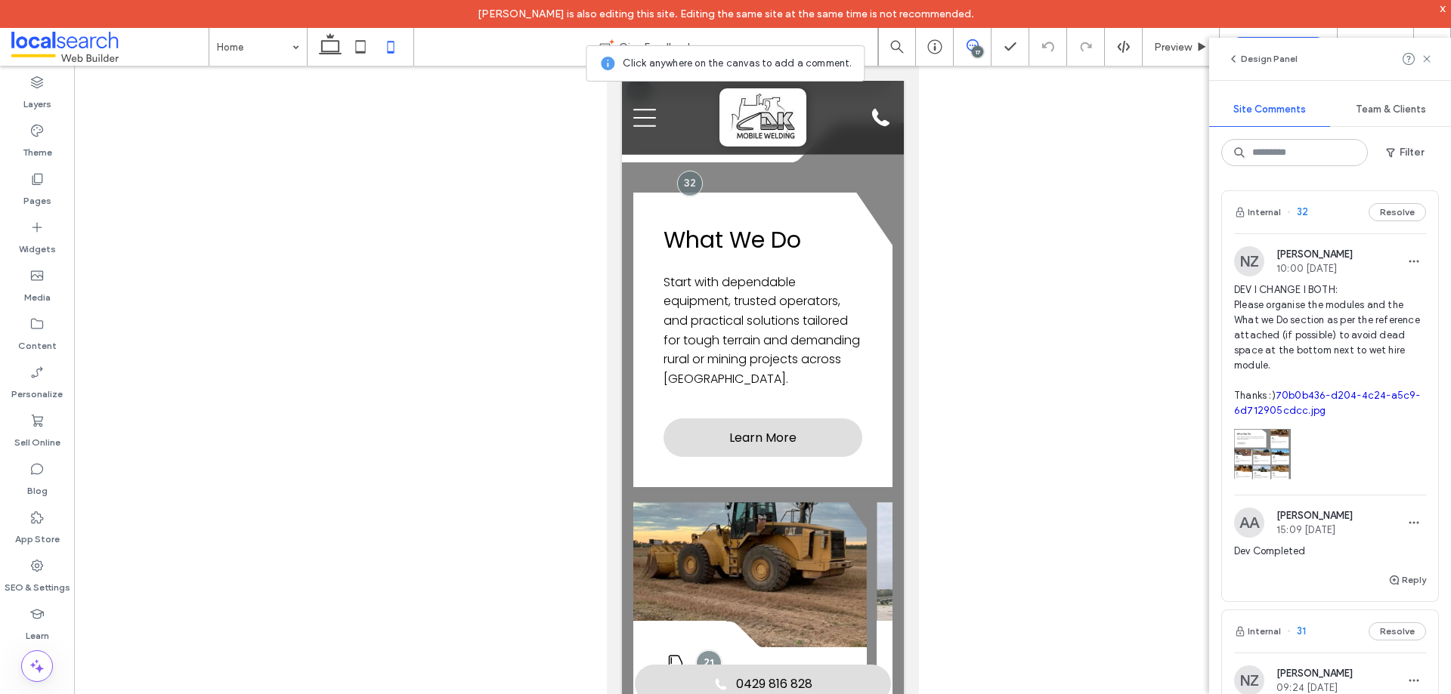
click at [1347, 292] on span "DEV I CHANGE I BOTH: Please organise the modules and the What we Do section as …" at bounding box center [1330, 351] width 192 height 136
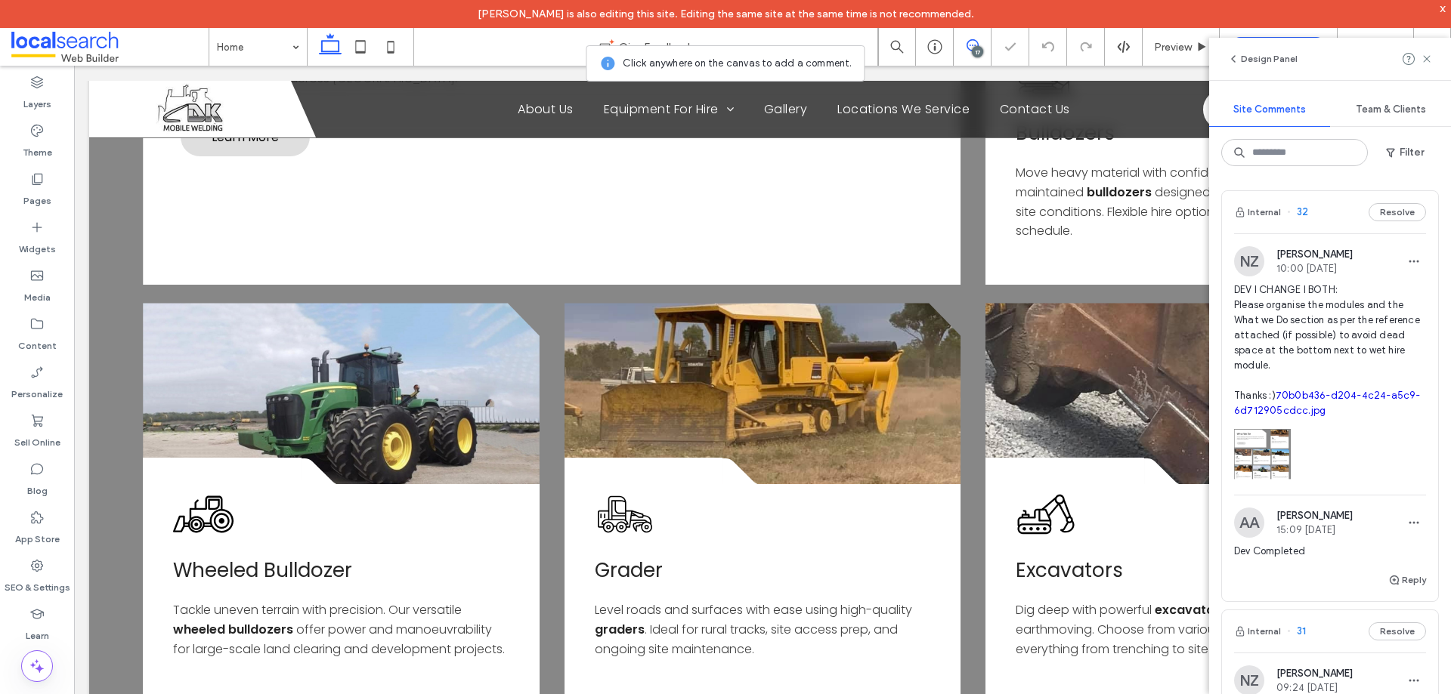
scroll to position [1577, 0]
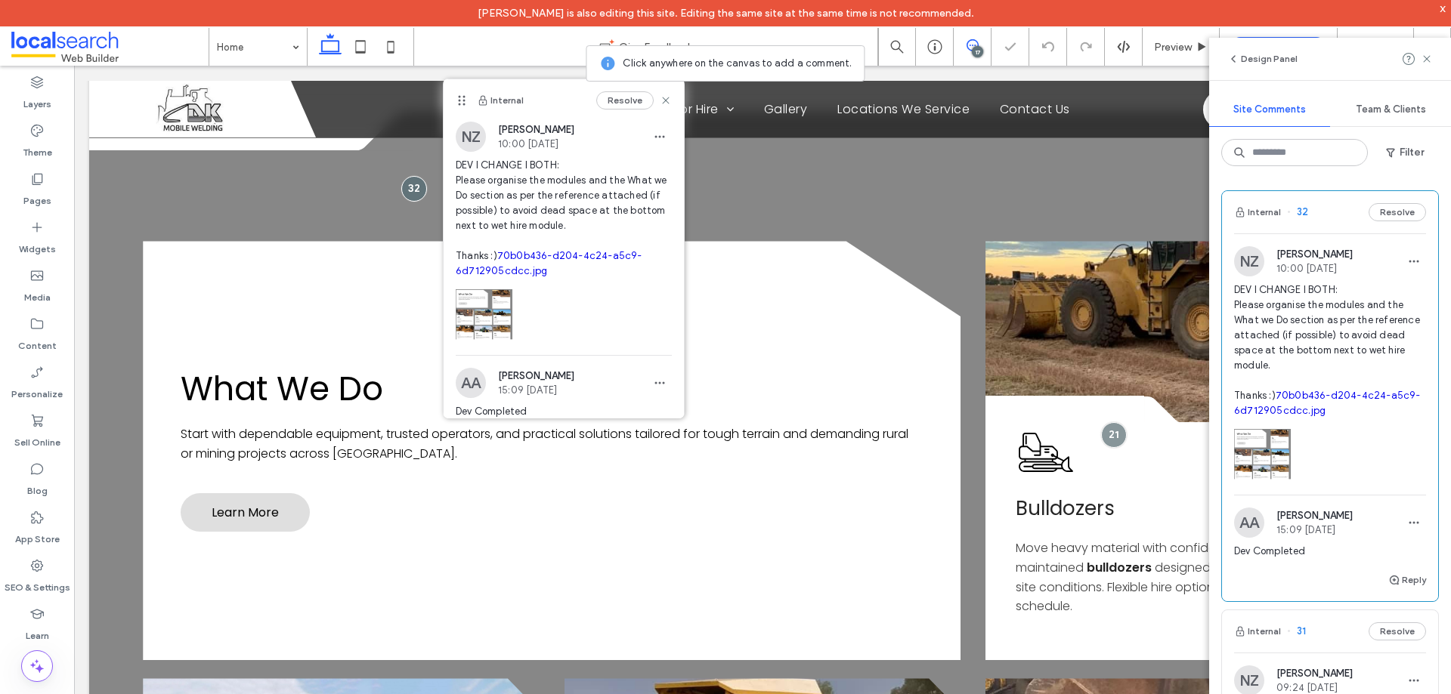
click at [1299, 392] on link "70b0b436-d204-4c24-a5c9-6d712905cdcc.jpg" at bounding box center [1327, 403] width 187 height 26
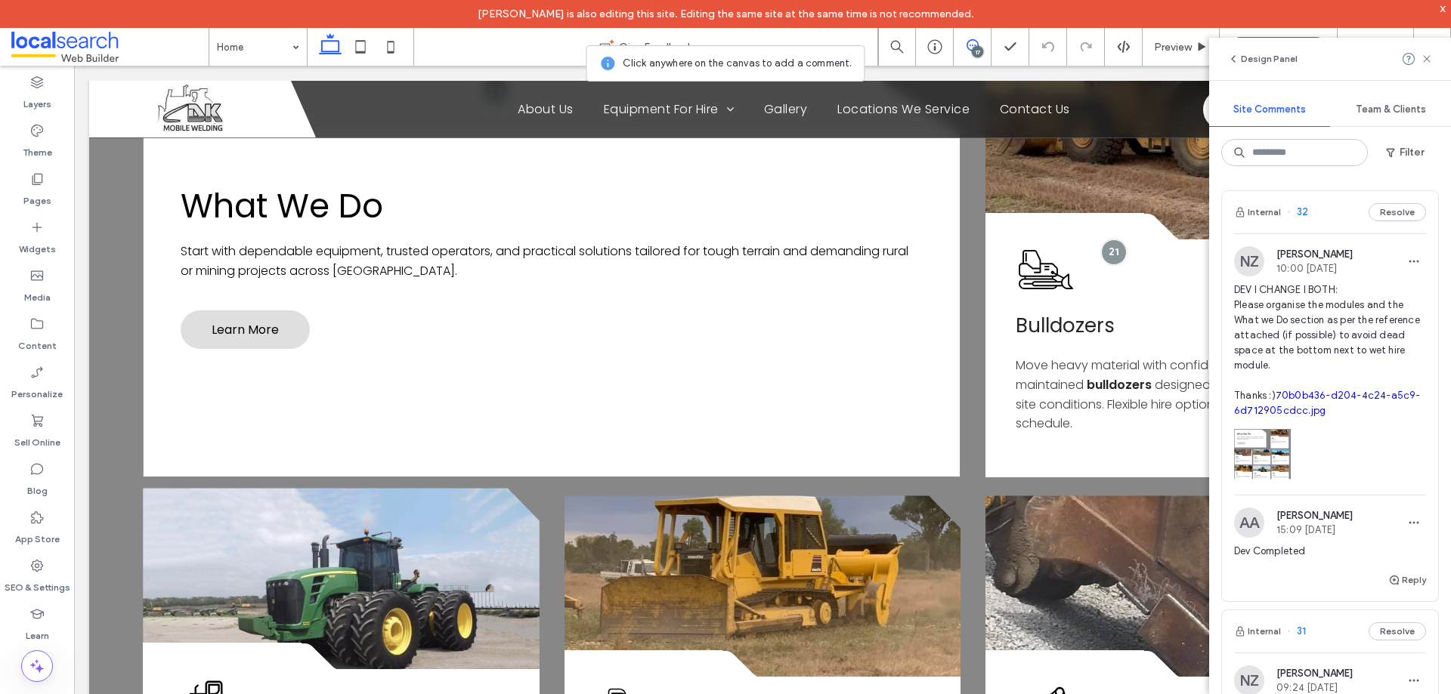
scroll to position [1803, 0]
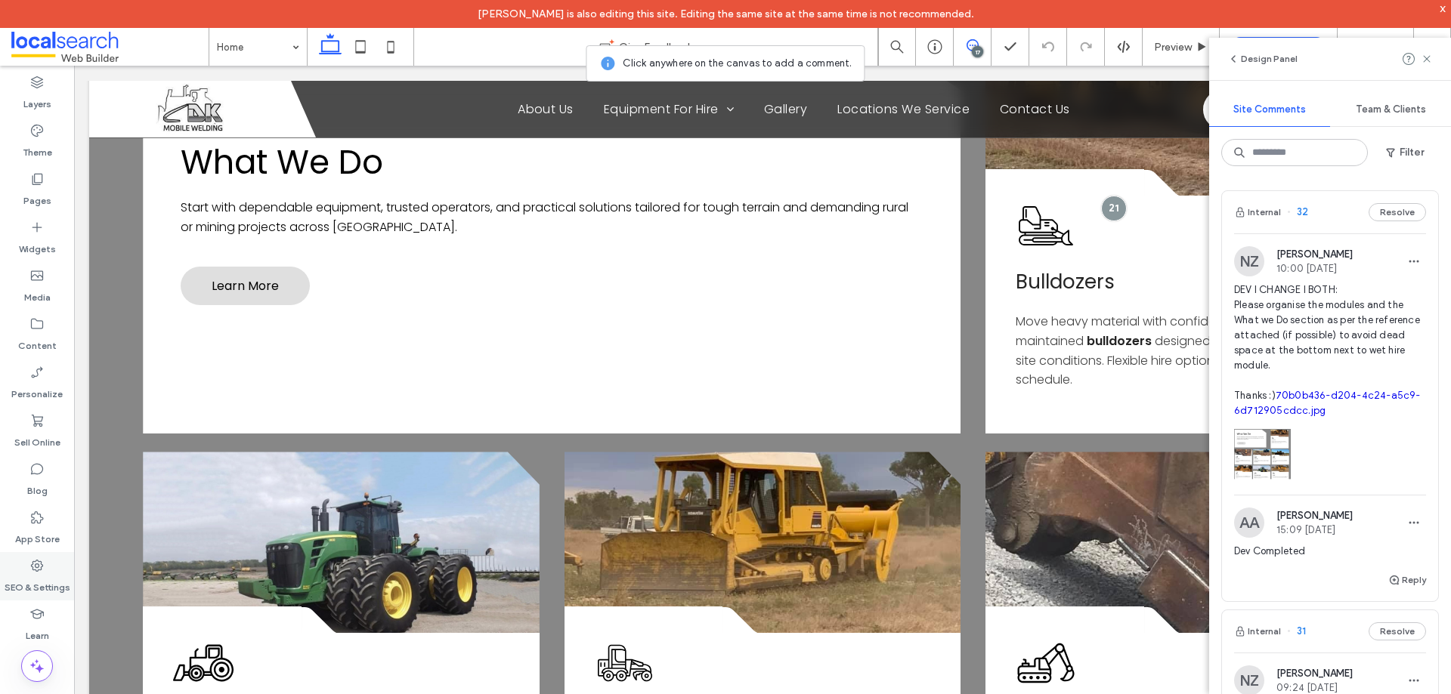
click at [23, 577] on label "SEO & Settings" at bounding box center [38, 583] width 66 height 21
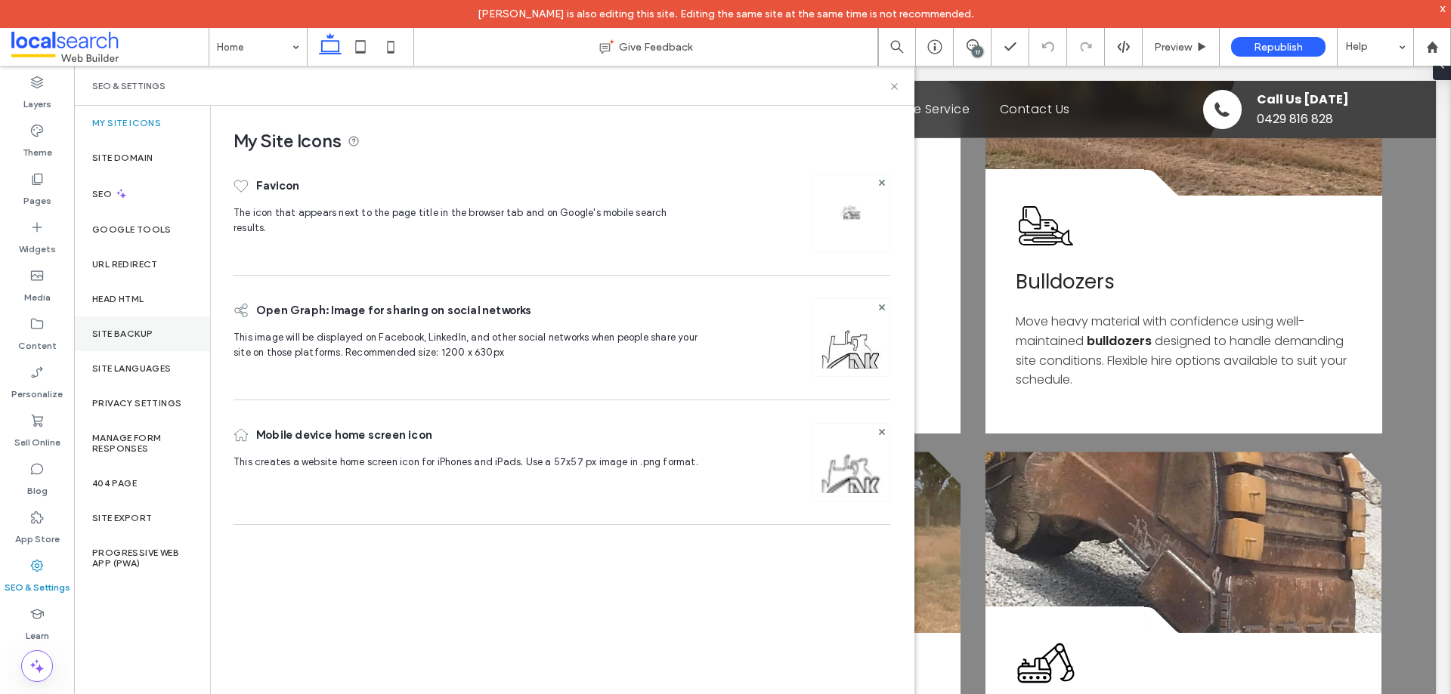
click at [147, 327] on div "Site Backup" at bounding box center [142, 334] width 136 height 35
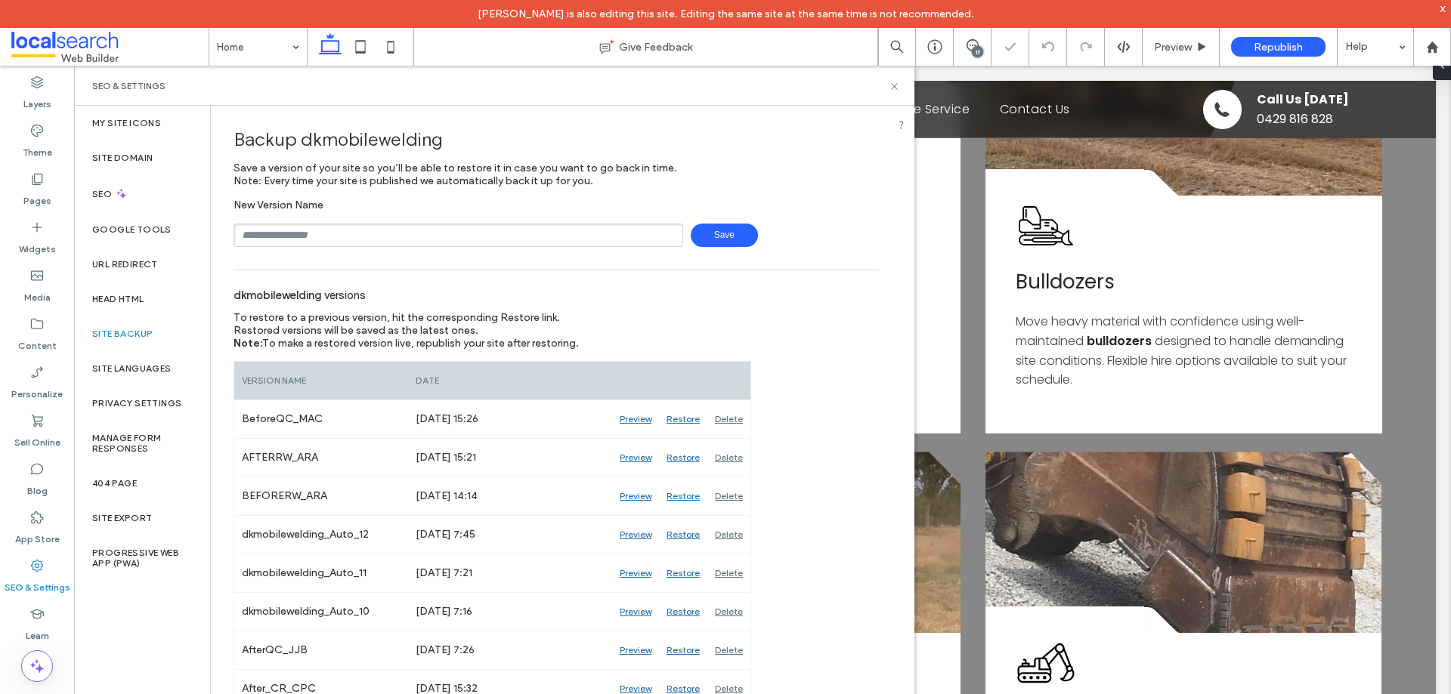
click at [397, 236] on input "text" at bounding box center [458, 235] width 450 height 23
type input "**********"
click at [723, 227] on span "Save" at bounding box center [724, 235] width 67 height 23
